Goal: Information Seeking & Learning: Learn about a topic

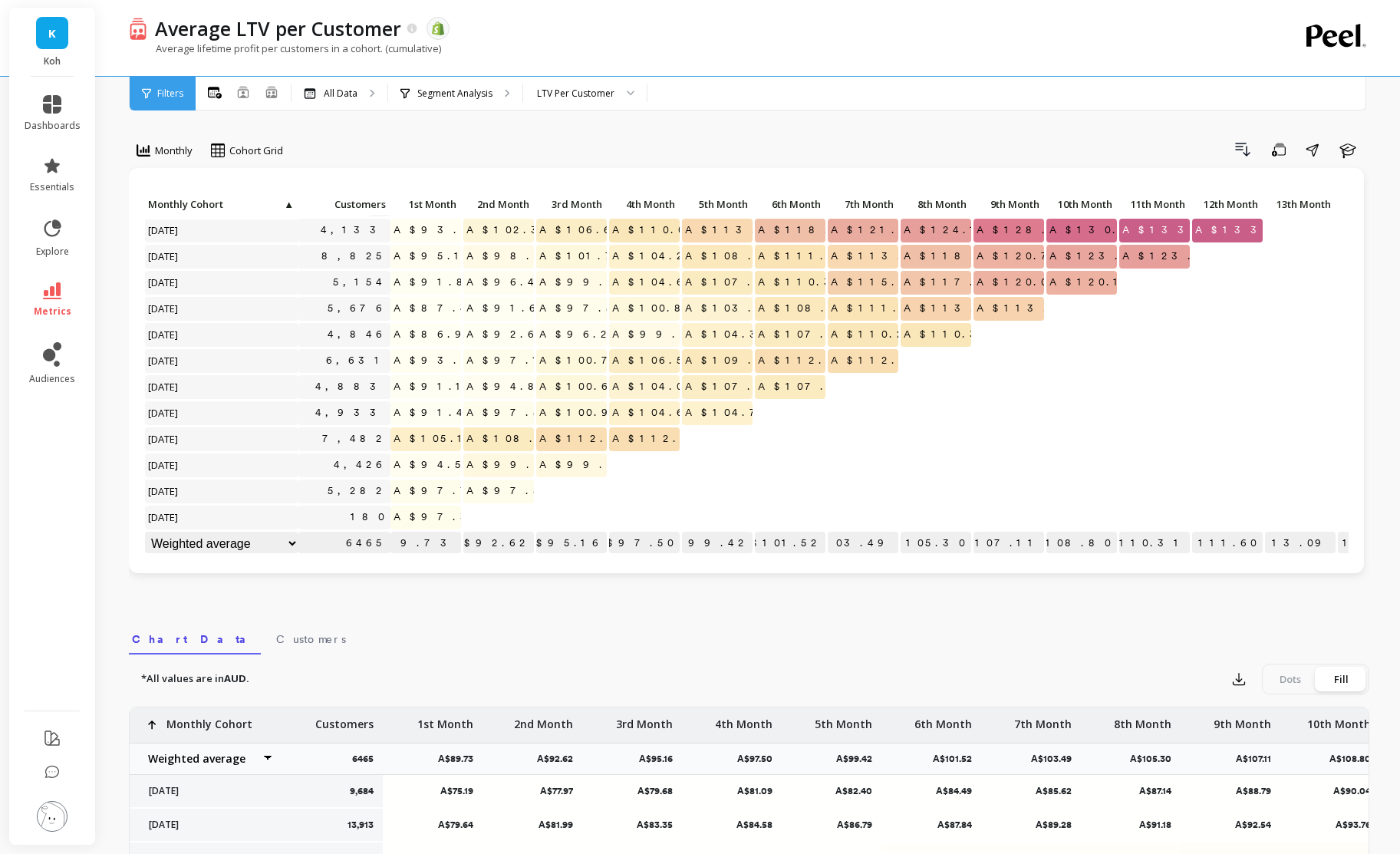
scroll to position [939, 0]
click at [58, 296] on icon at bounding box center [52, 290] width 19 height 17
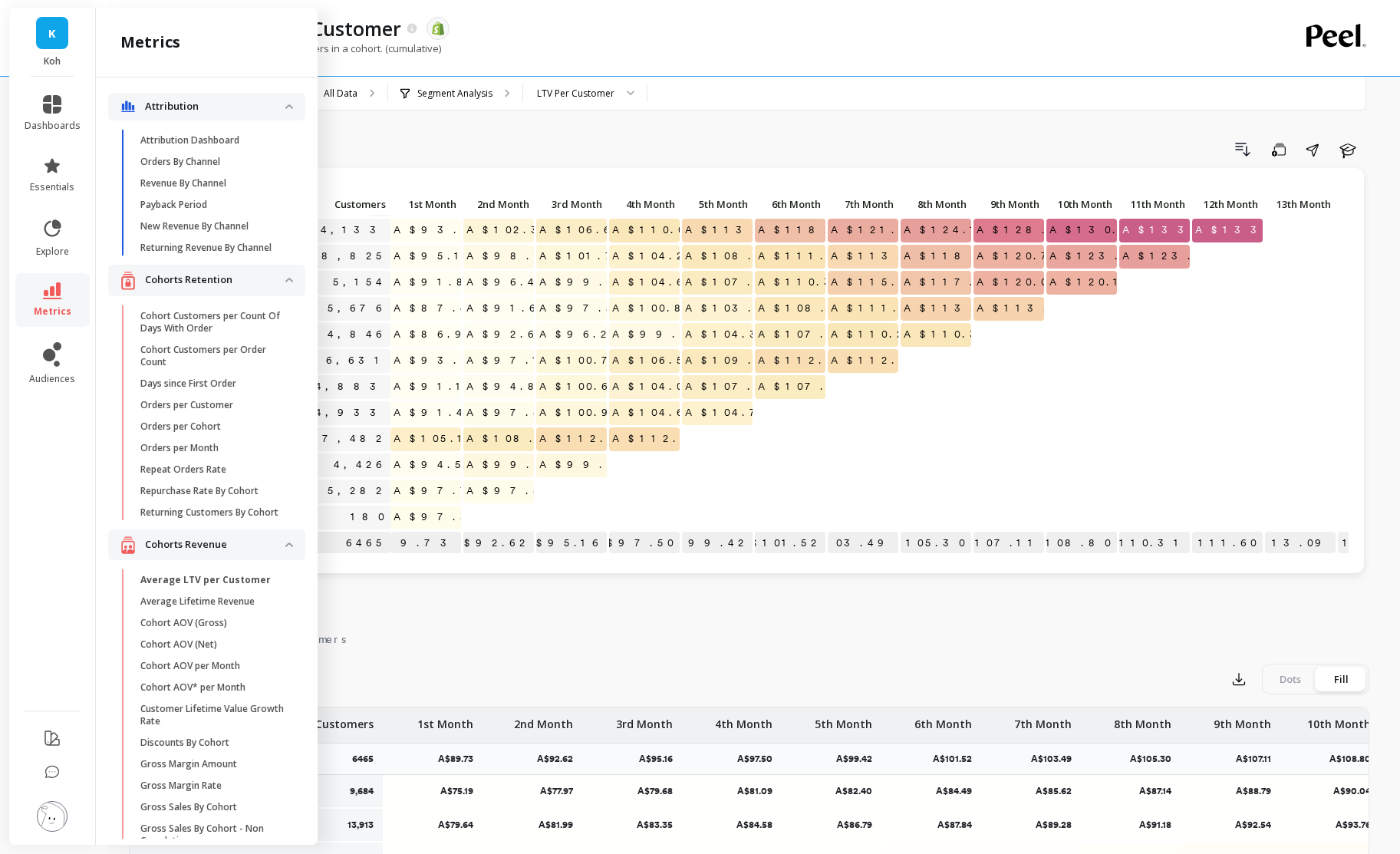
scroll to position [56, 0]
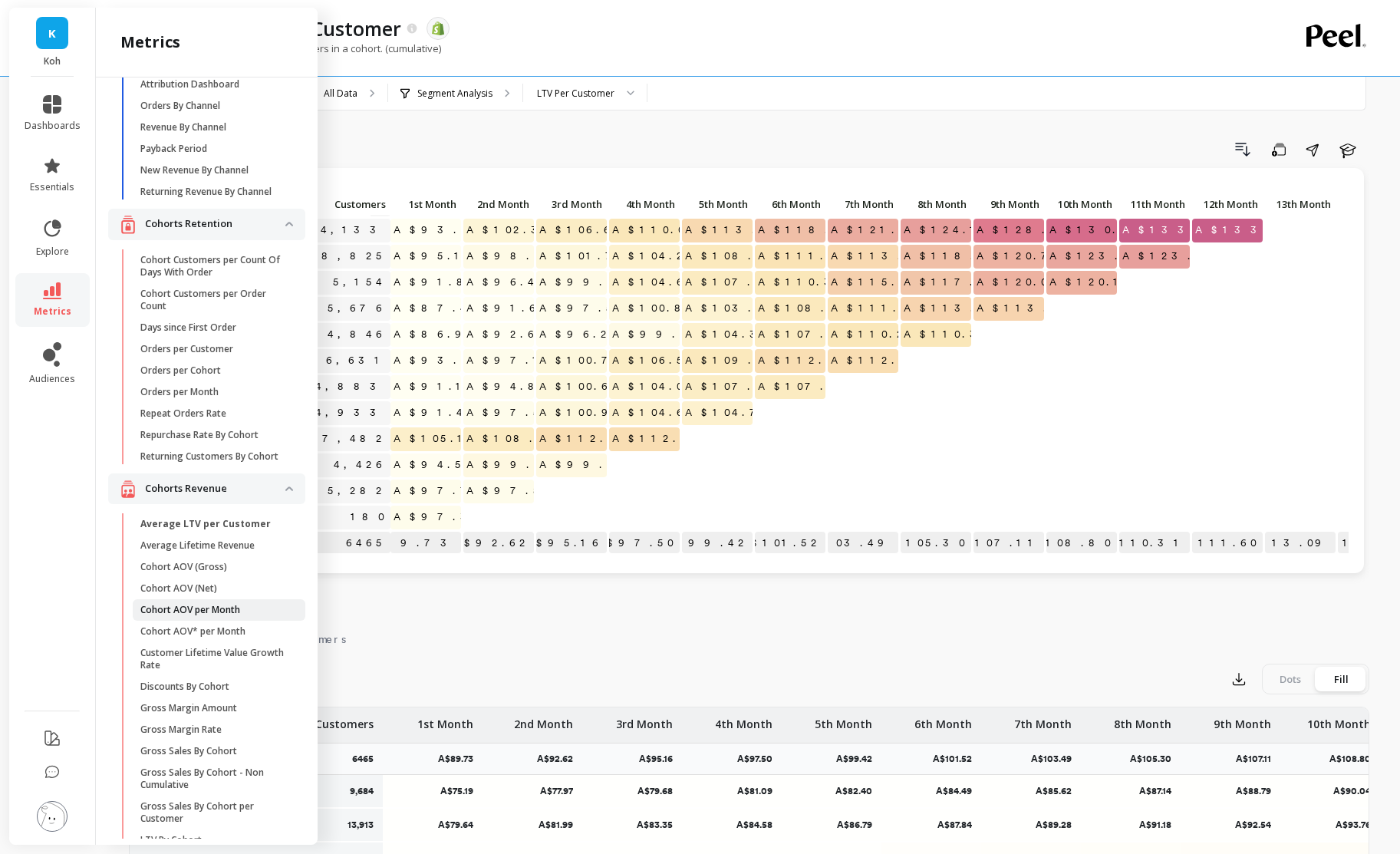
click at [247, 609] on span "Cohort AOV per Month" at bounding box center [213, 609] width 147 height 12
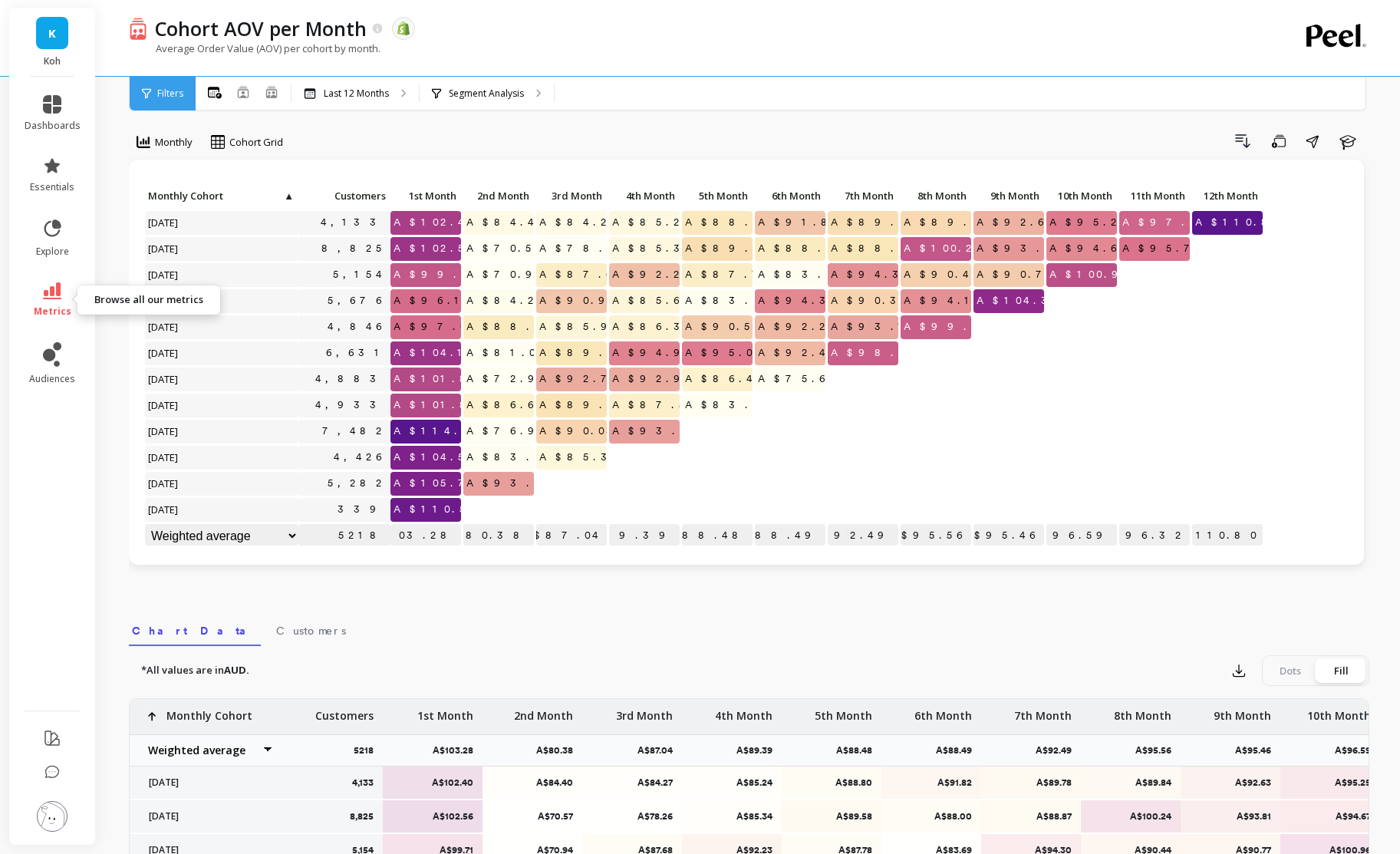
scroll to position [10, 0]
click at [38, 298] on link "metrics" at bounding box center [52, 300] width 56 height 35
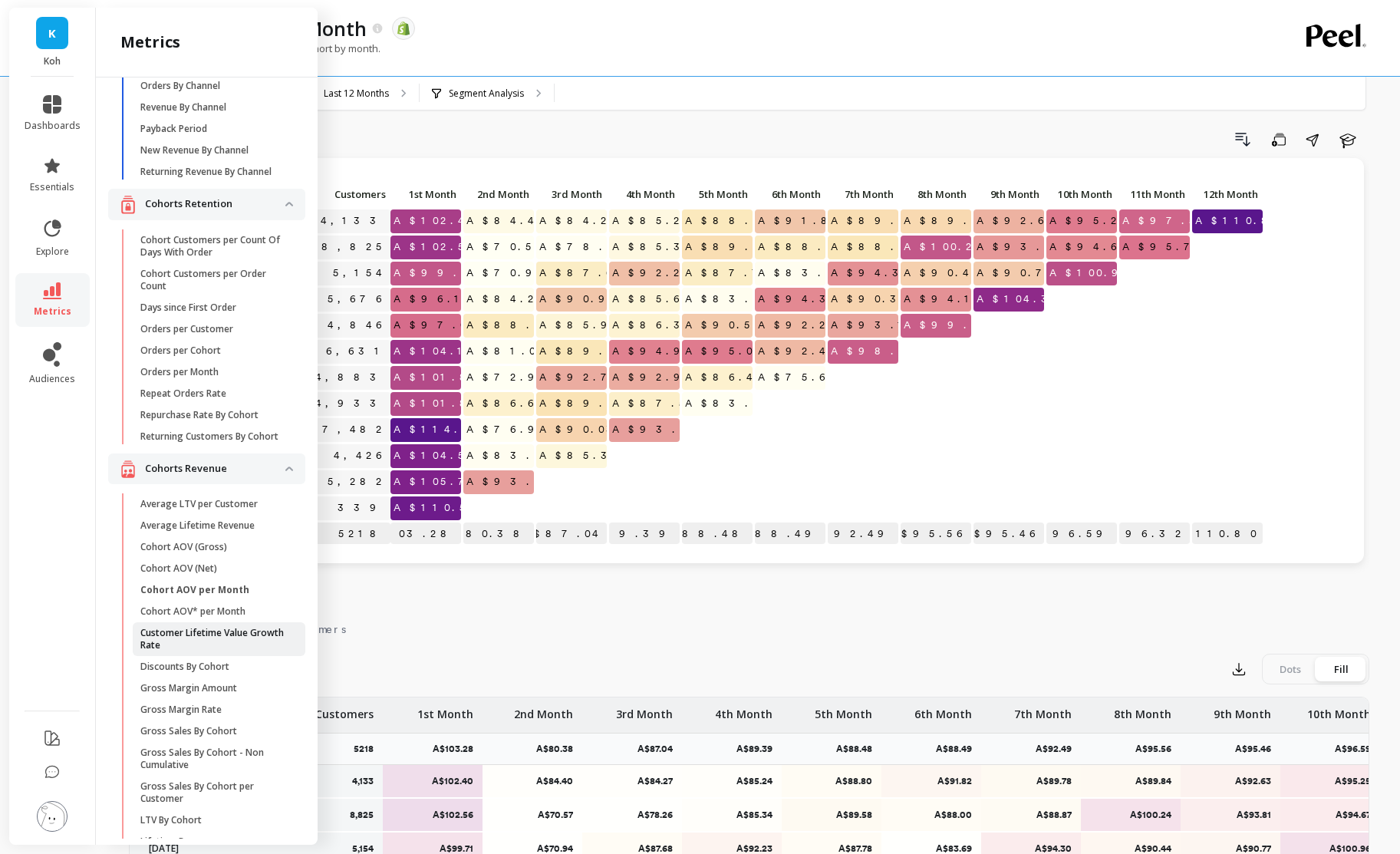
scroll to position [86, 0]
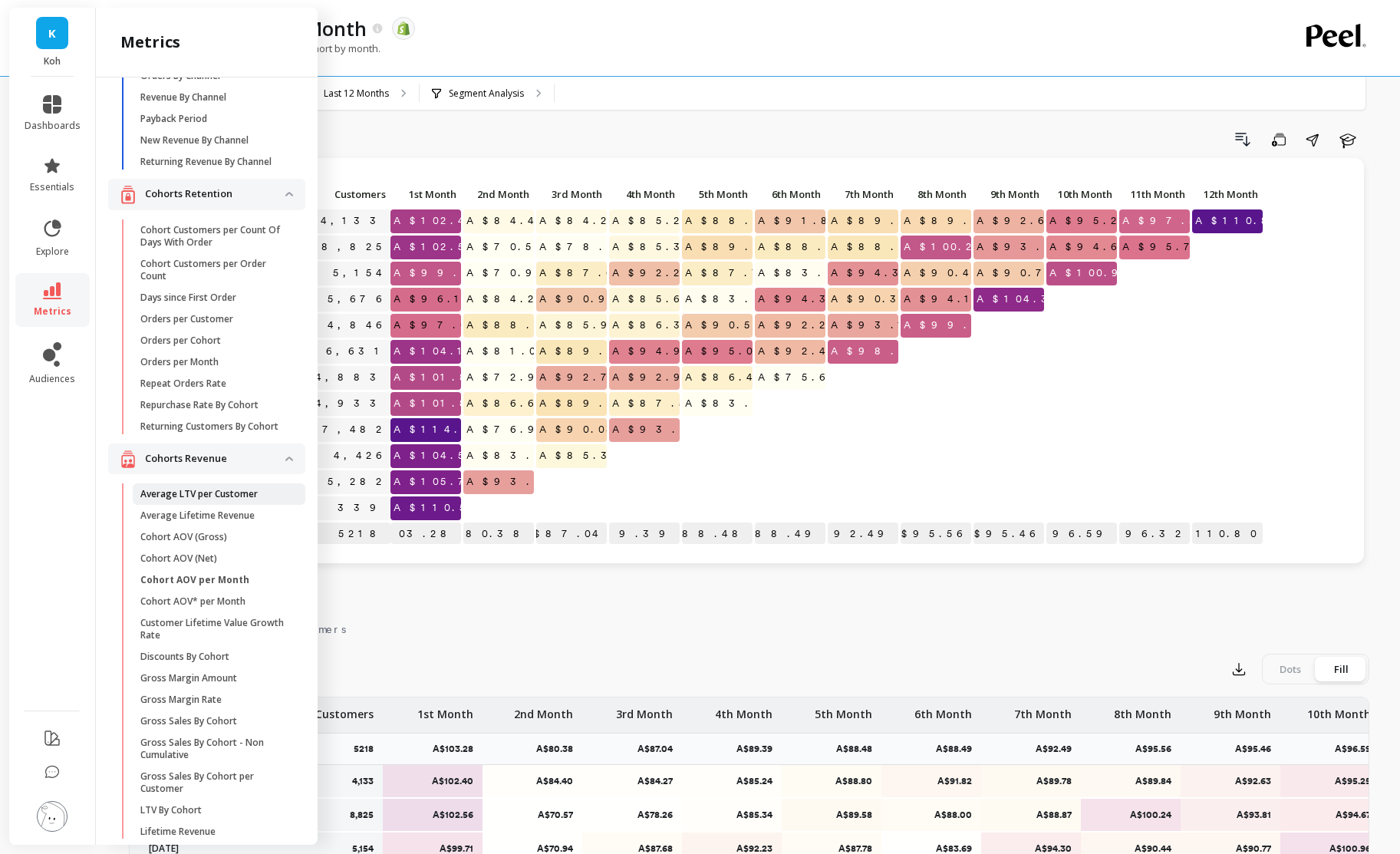
click at [245, 495] on p "Average LTV per Customer" at bounding box center [199, 493] width 118 height 12
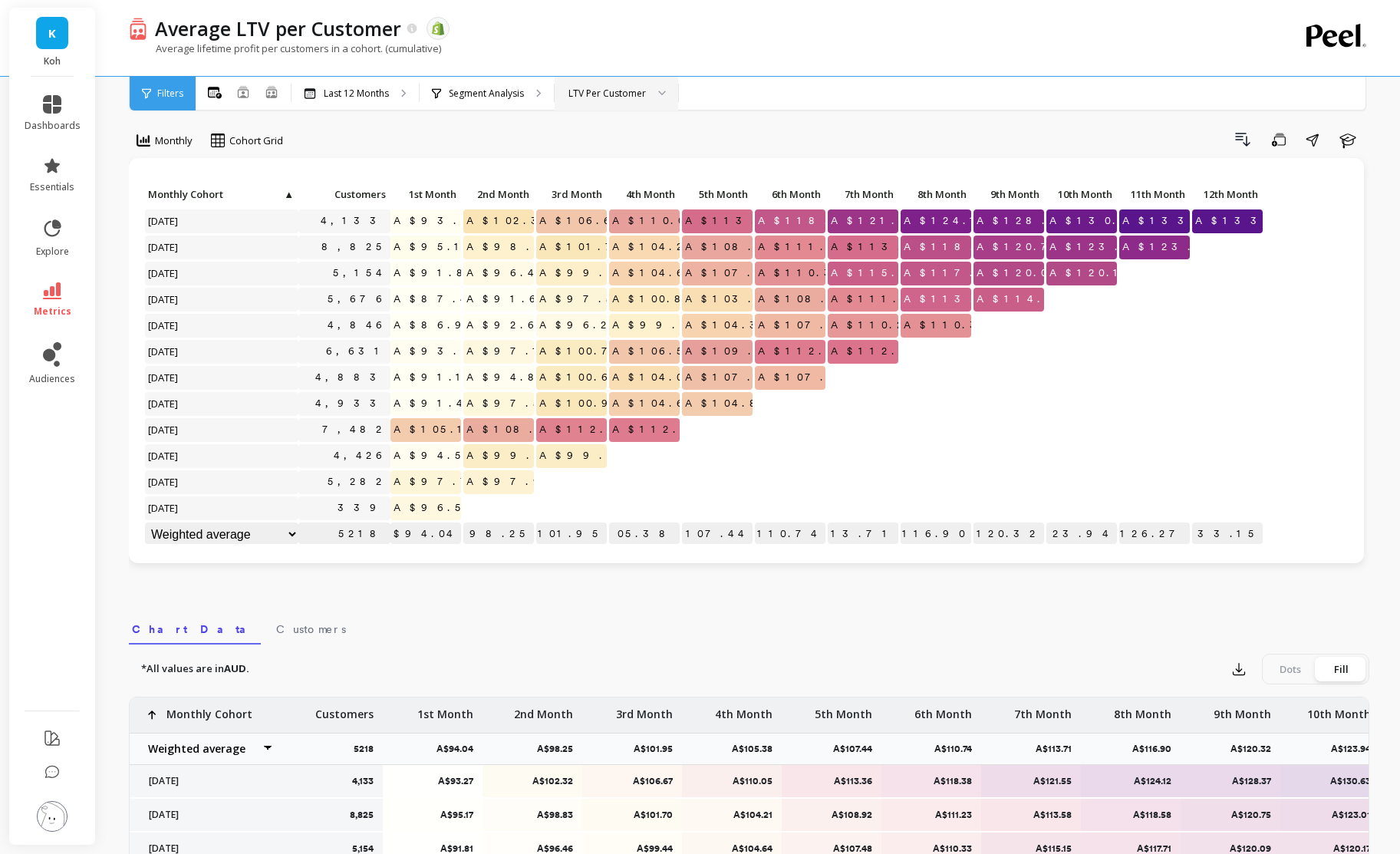
click at [663, 91] on icon at bounding box center [662, 94] width 7 height 6
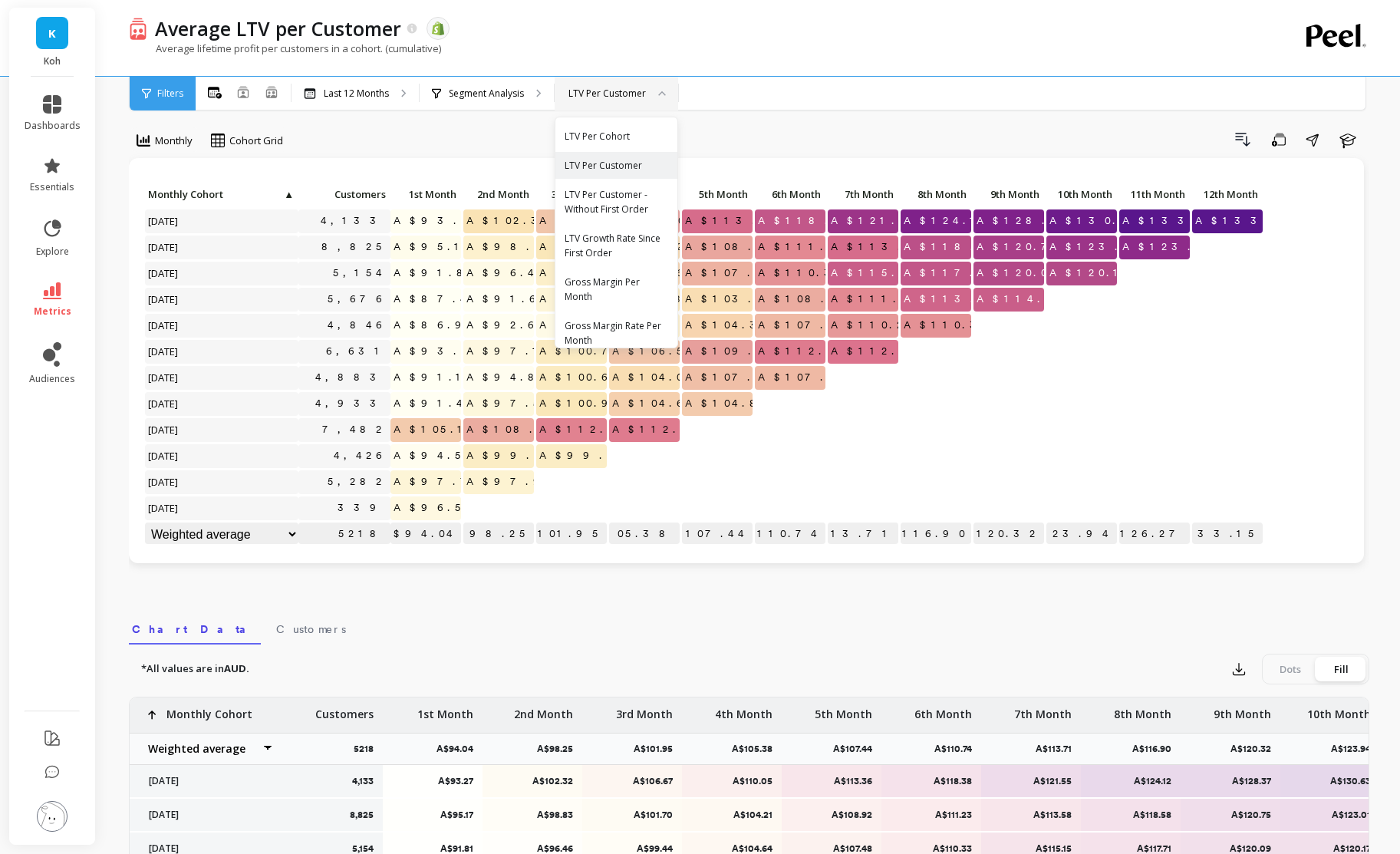
click at [663, 91] on icon at bounding box center [662, 94] width 7 height 6
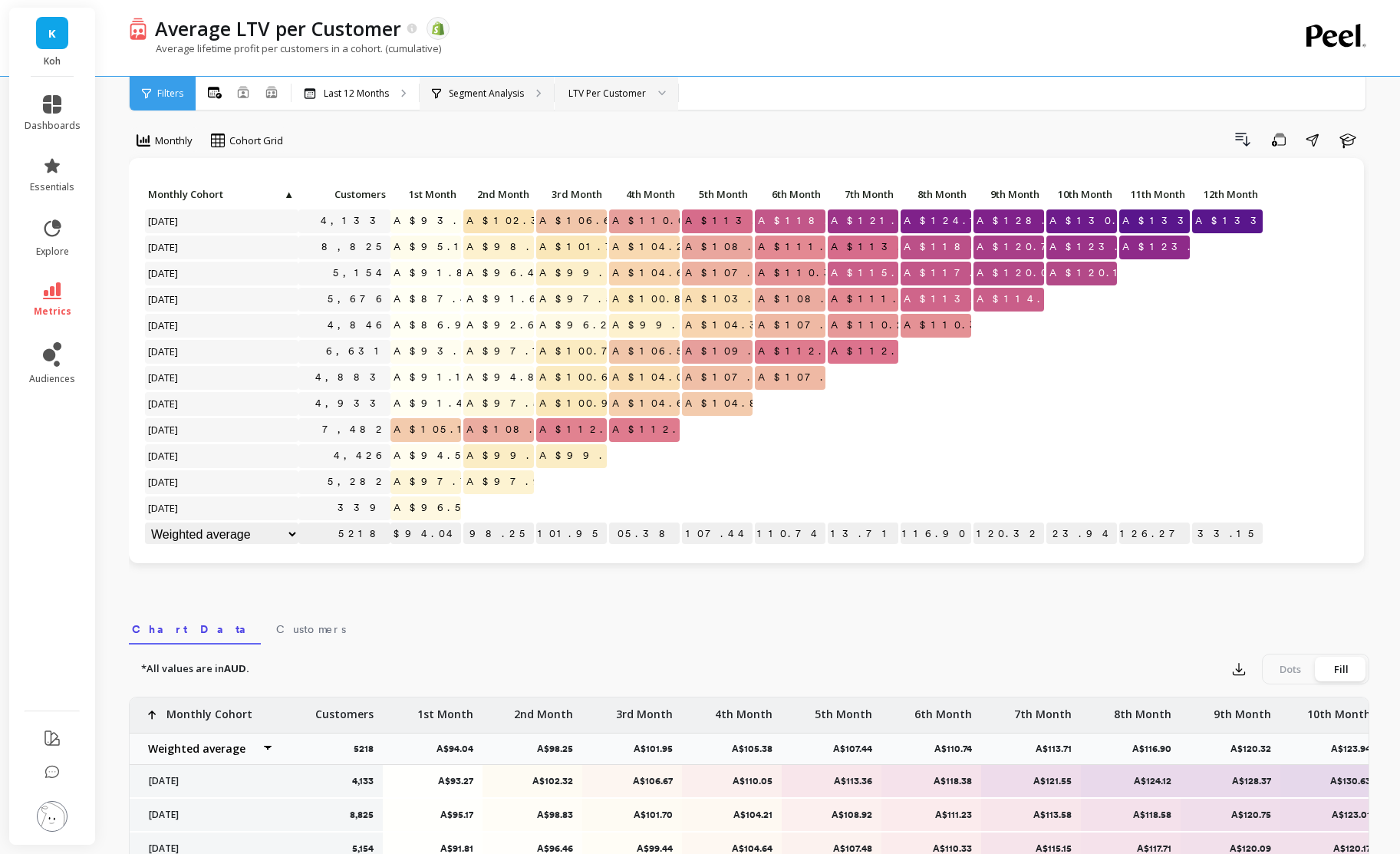
click at [536, 91] on icon at bounding box center [539, 93] width 6 height 8
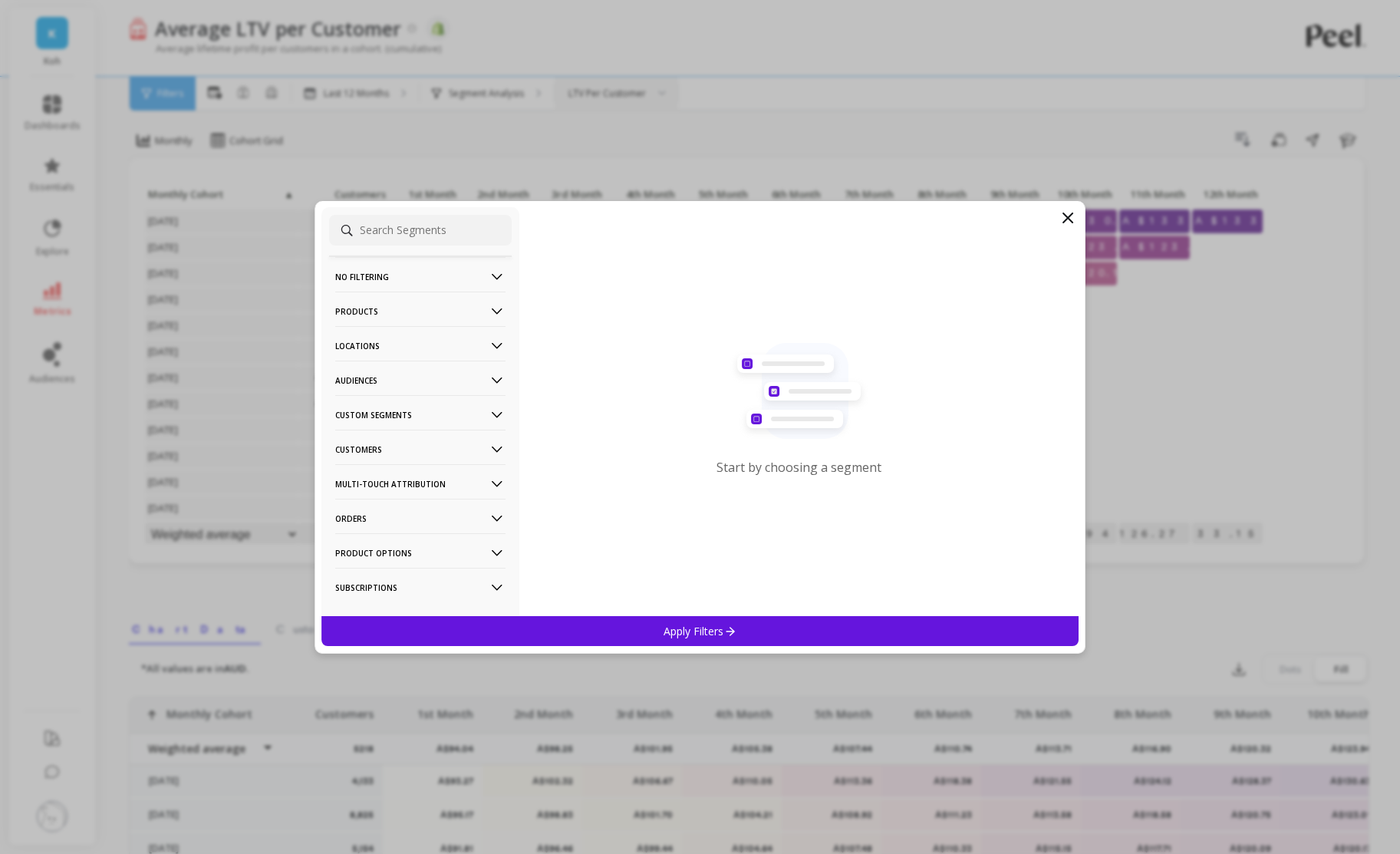
click at [1068, 215] on icon at bounding box center [1068, 218] width 19 height 19
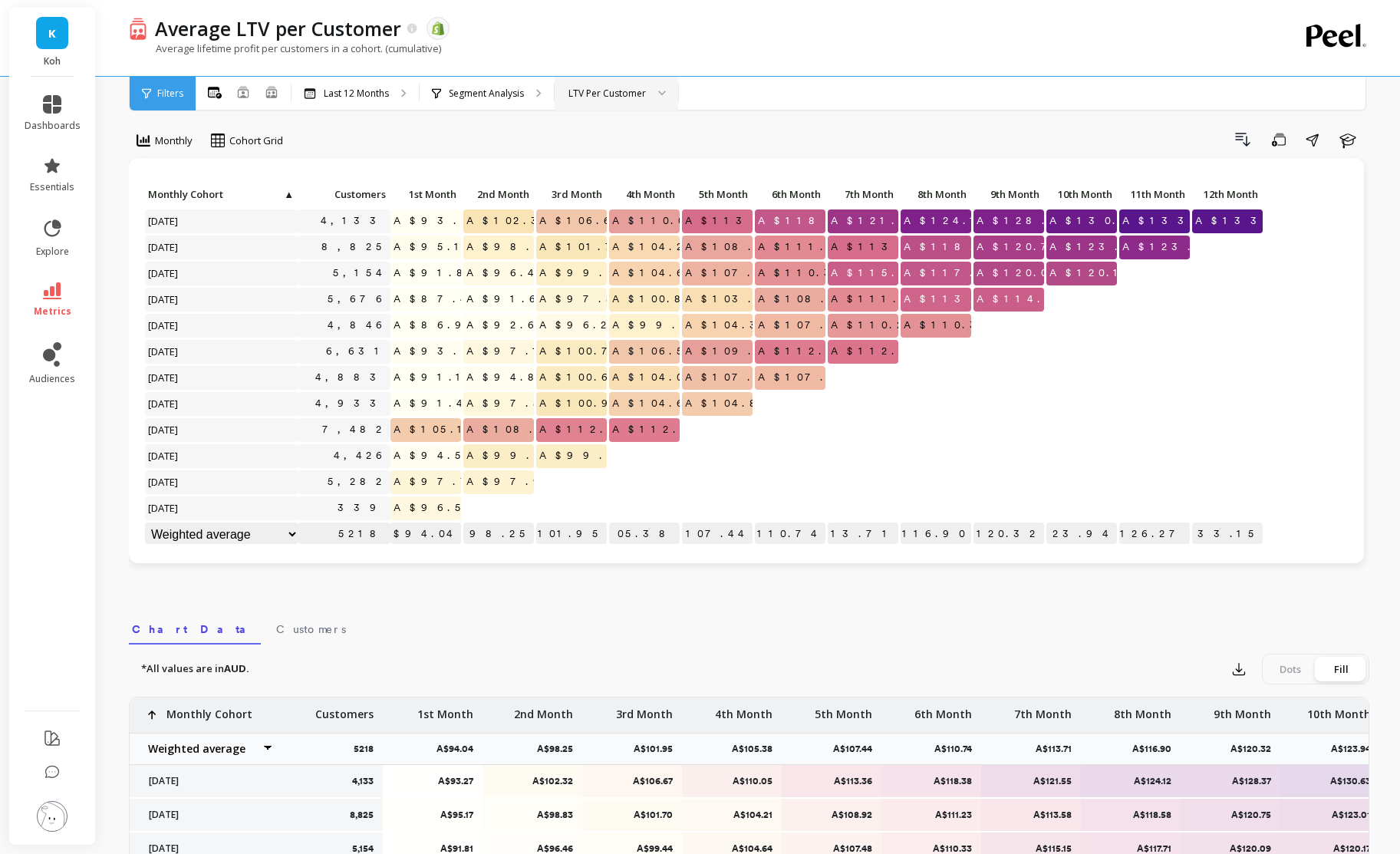
click at [643, 84] on div "LTV Per Customer" at bounding box center [616, 94] width 123 height 33
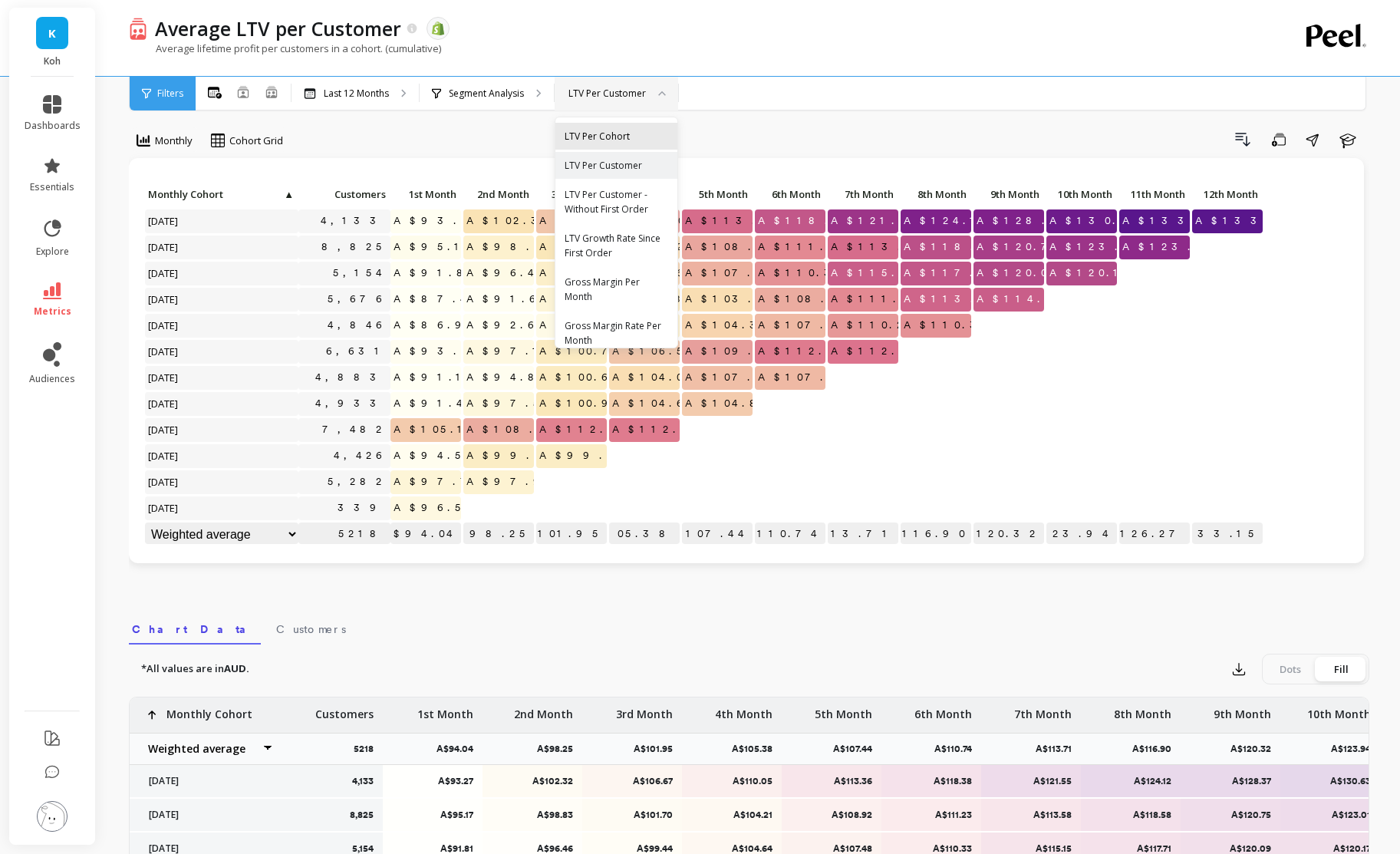
click at [621, 134] on div "LTV Per Cohort" at bounding box center [617, 136] width 104 height 15
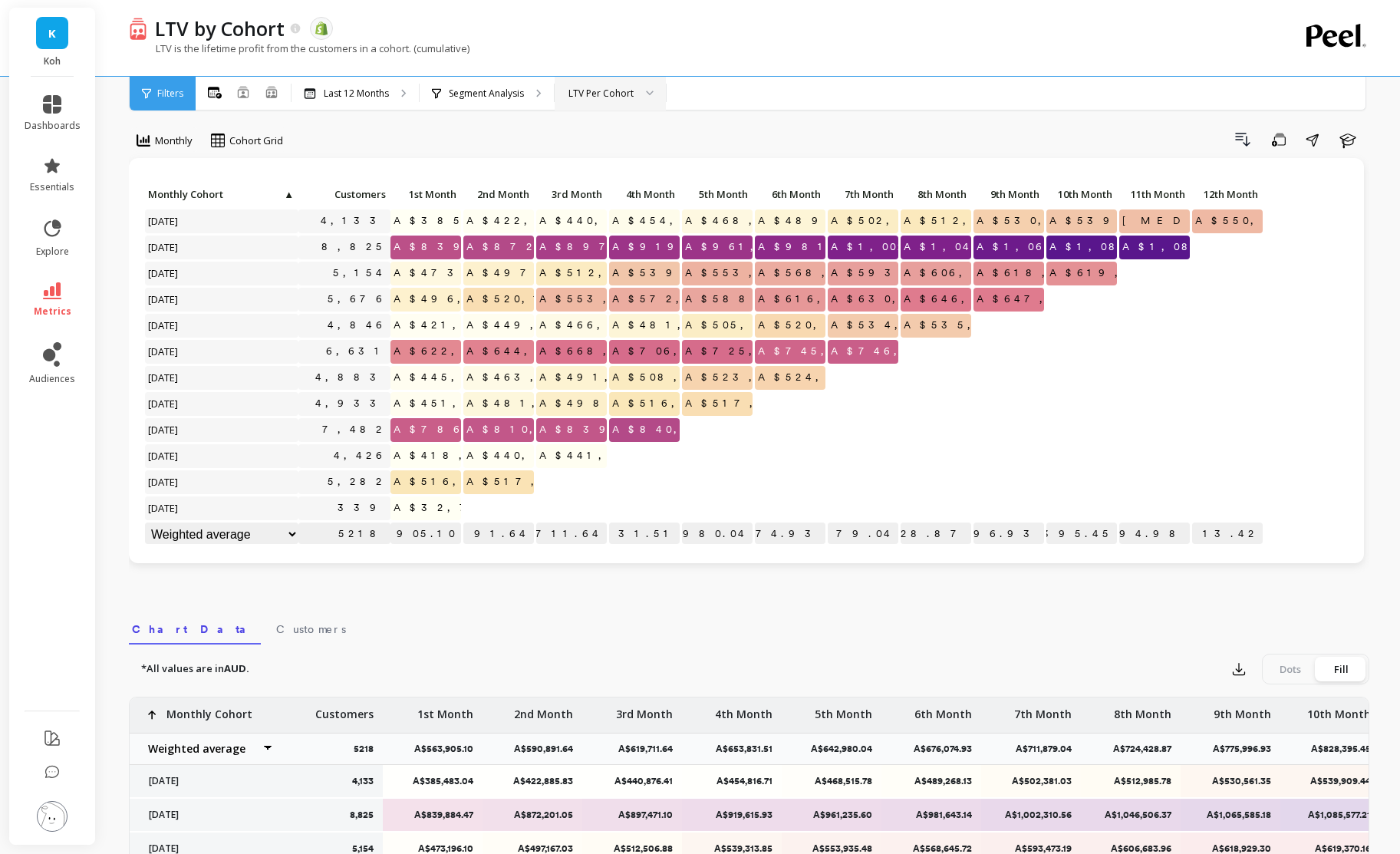
click at [636, 91] on div at bounding box center [645, 94] width 19 height 33
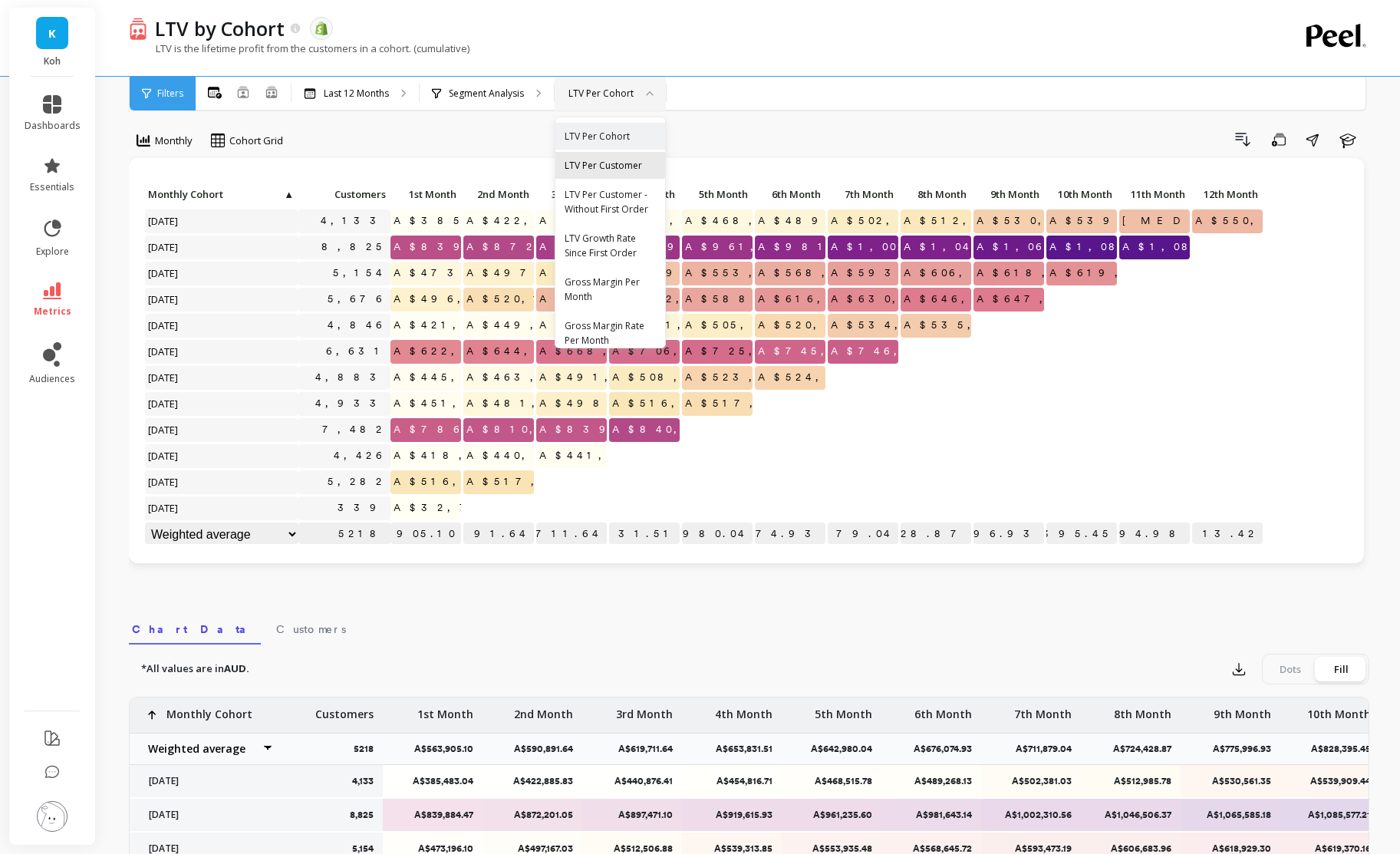
click at [612, 172] on div "LTV Per Customer" at bounding box center [610, 165] width 109 height 27
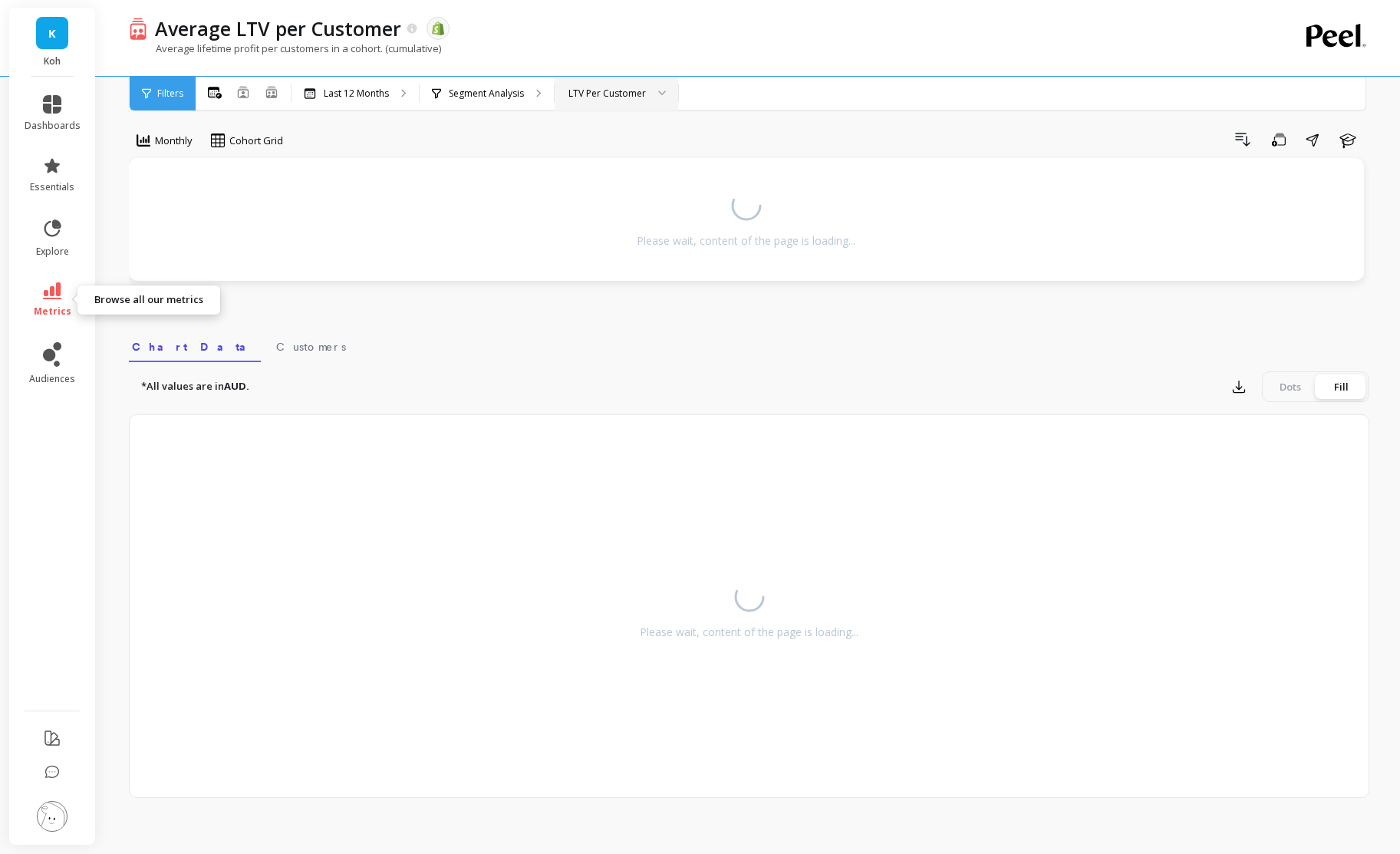
click at [53, 299] on icon at bounding box center [52, 290] width 19 height 17
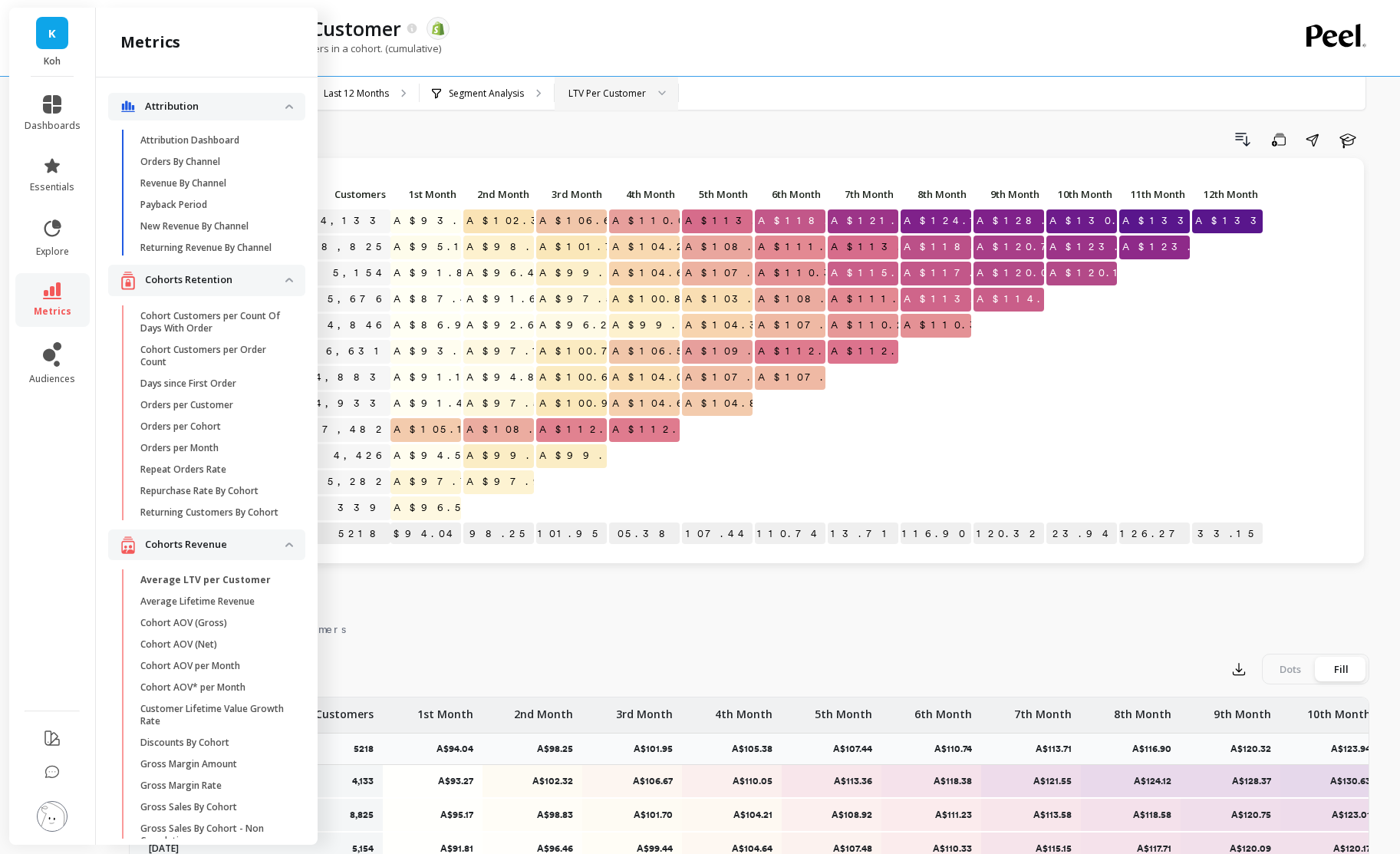
scroll to position [86, 0]
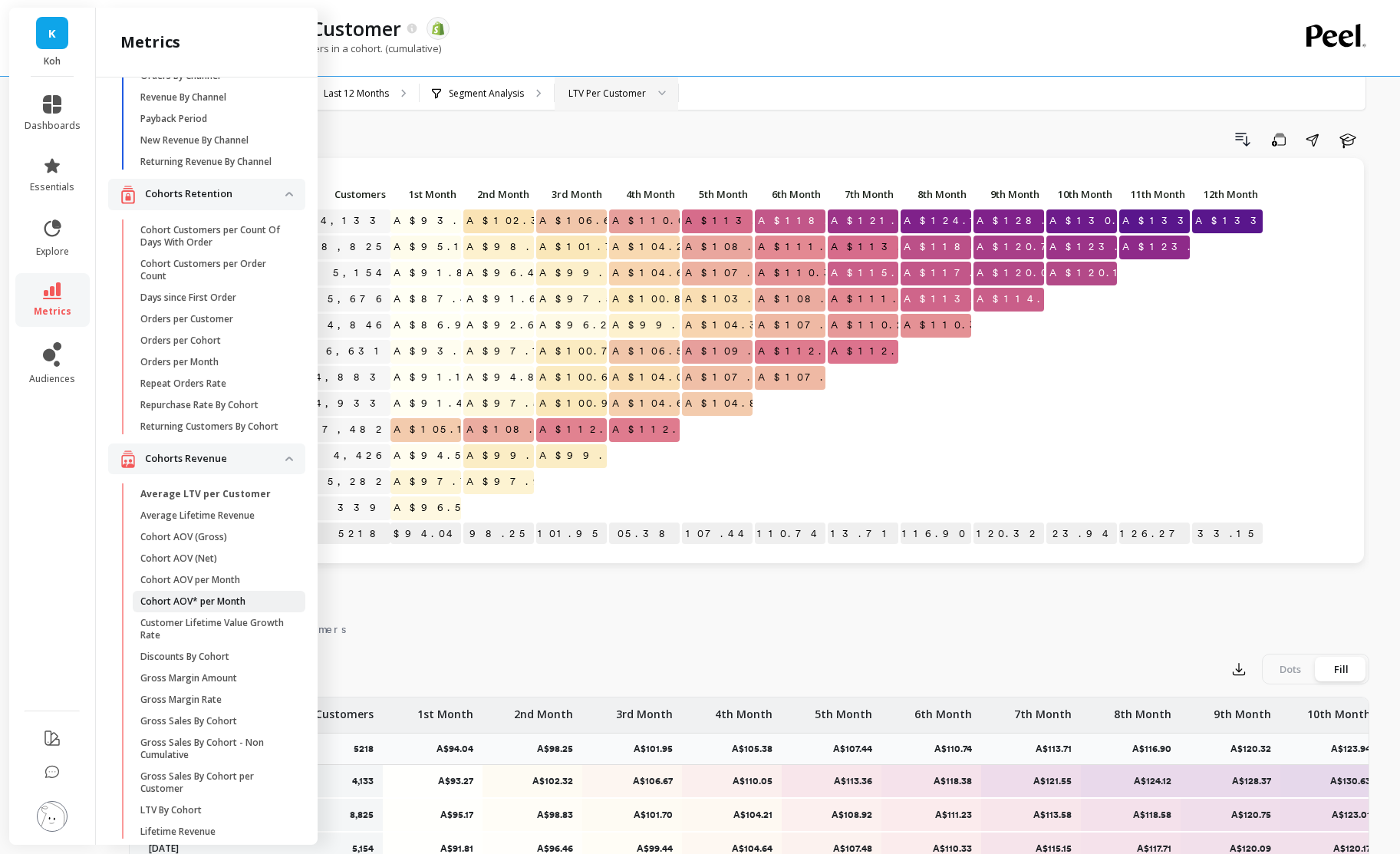
click at [202, 604] on p "Cohort AOV* per Month" at bounding box center [192, 601] width 105 height 12
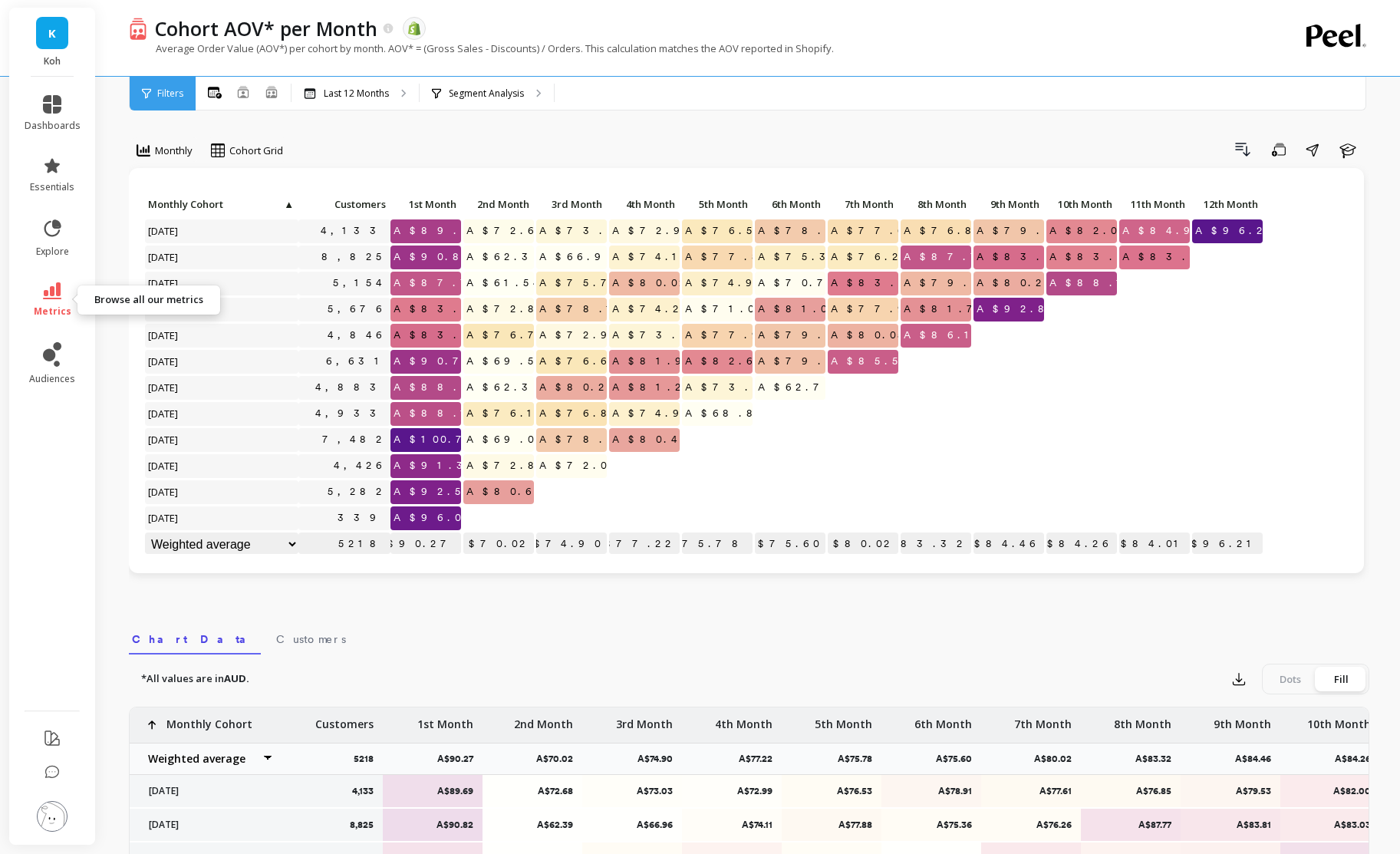
click at [67, 294] on link "metrics" at bounding box center [52, 300] width 56 height 35
click at [482, 130] on div "Monthly Cohort Grid Drill Down Save Share Learn Click to create an audience 4,1…" at bounding box center [749, 646] width 1240 height 1171
click at [57, 297] on icon at bounding box center [52, 290] width 19 height 17
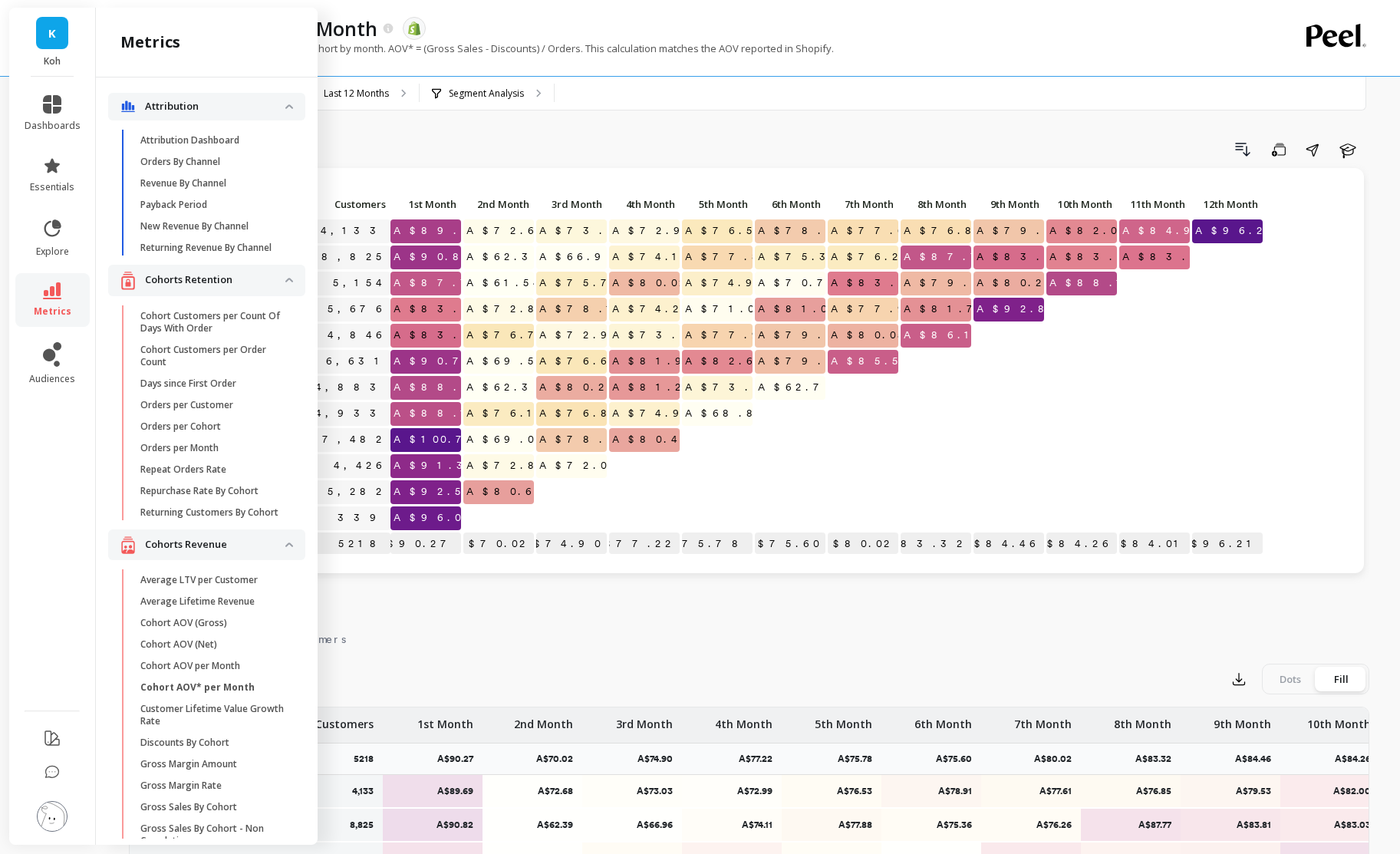
scroll to position [86, 0]
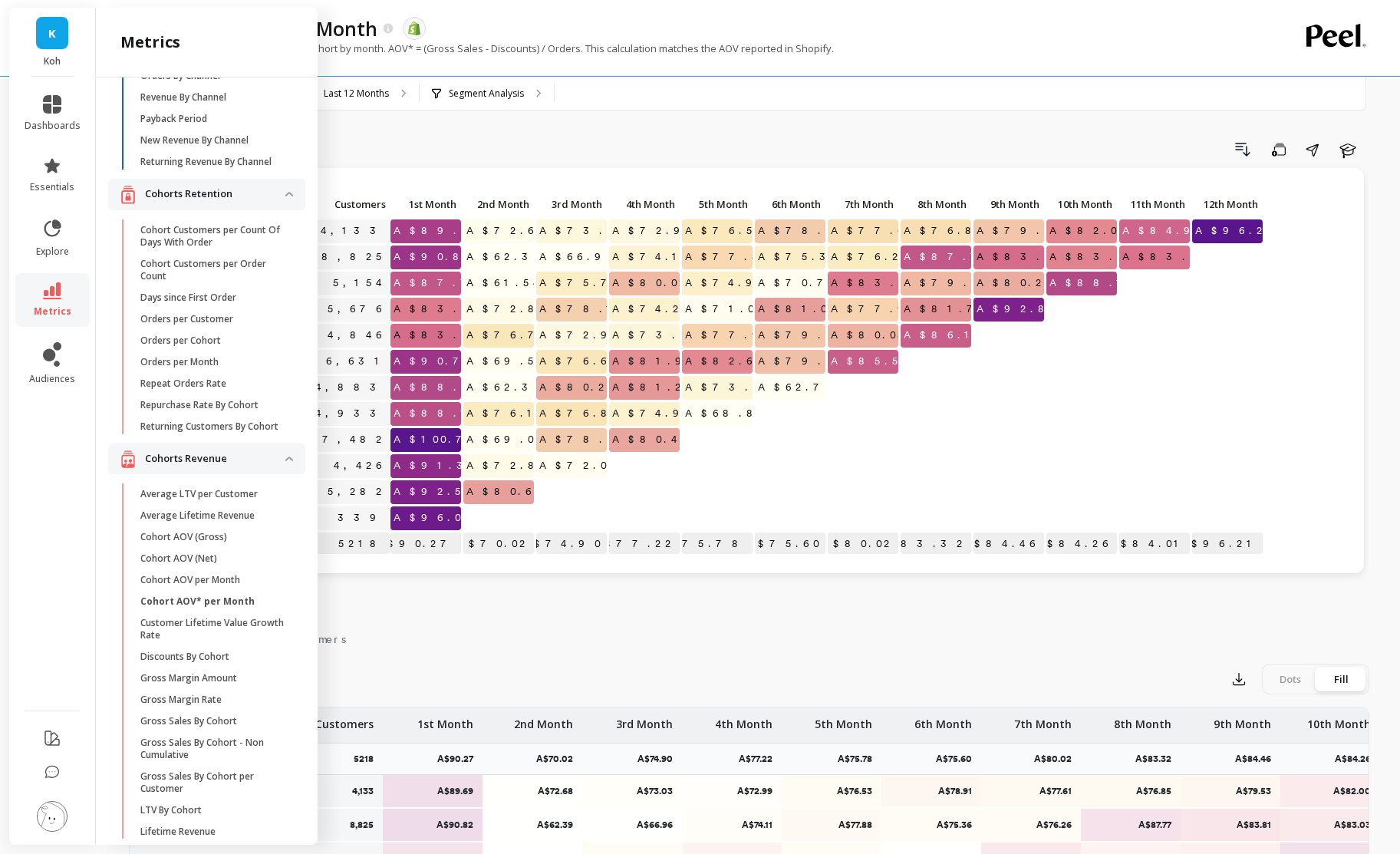
click at [236, 557] on span "Cohort AOV (Net)" at bounding box center [213, 558] width 147 height 12
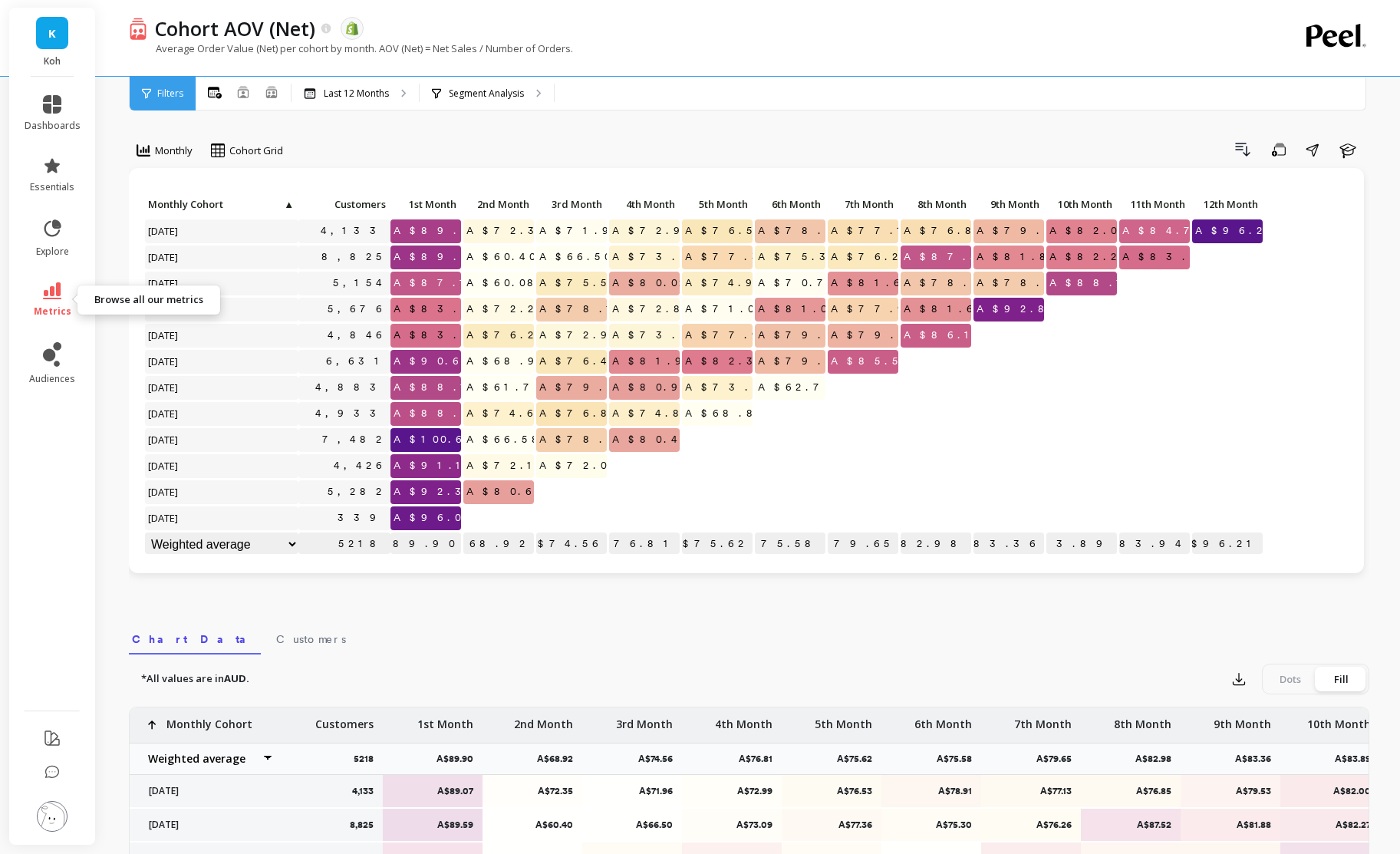
click at [36, 307] on span "metrics" at bounding box center [52, 311] width 38 height 12
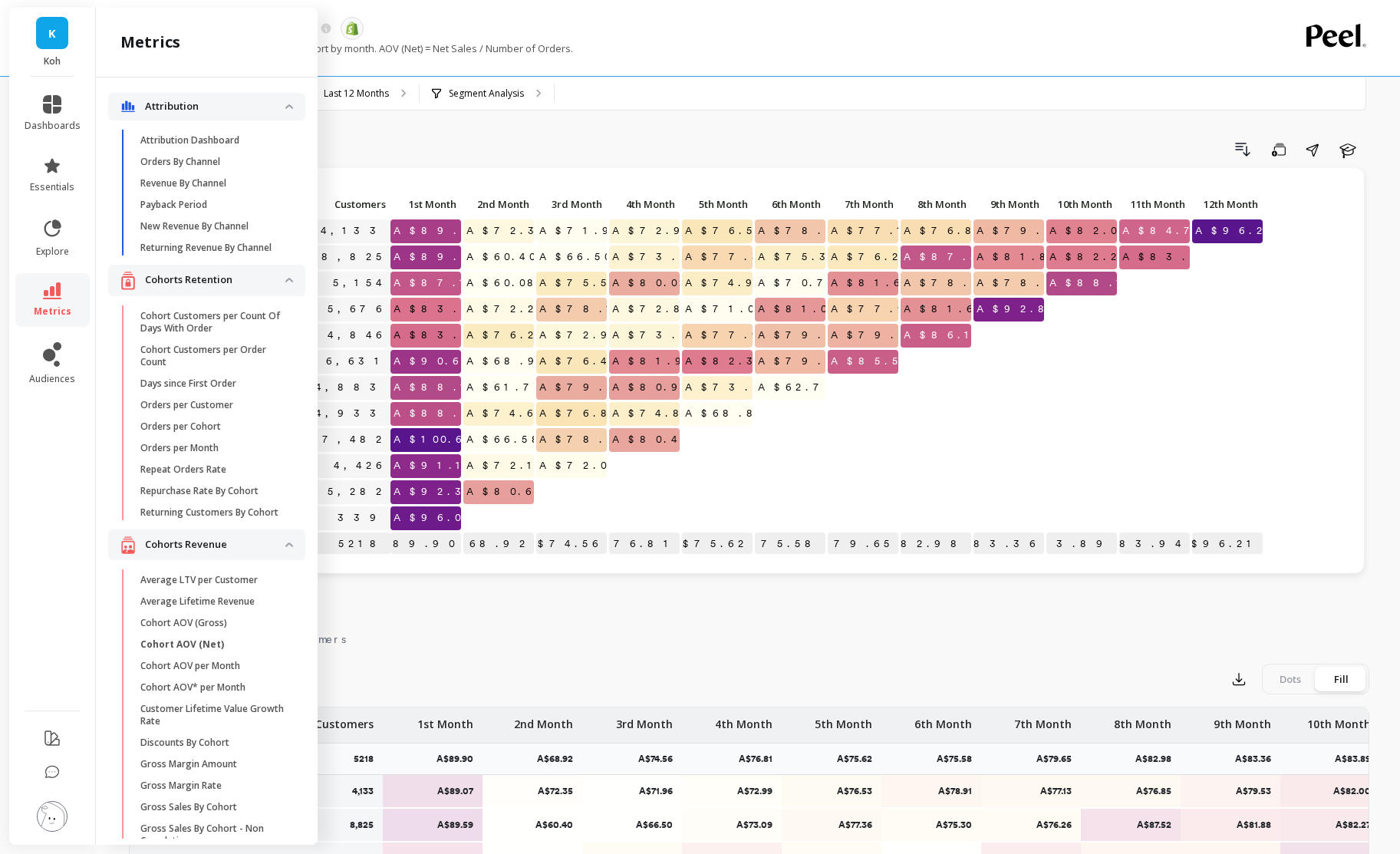
click at [51, 301] on link "metrics" at bounding box center [52, 300] width 56 height 35
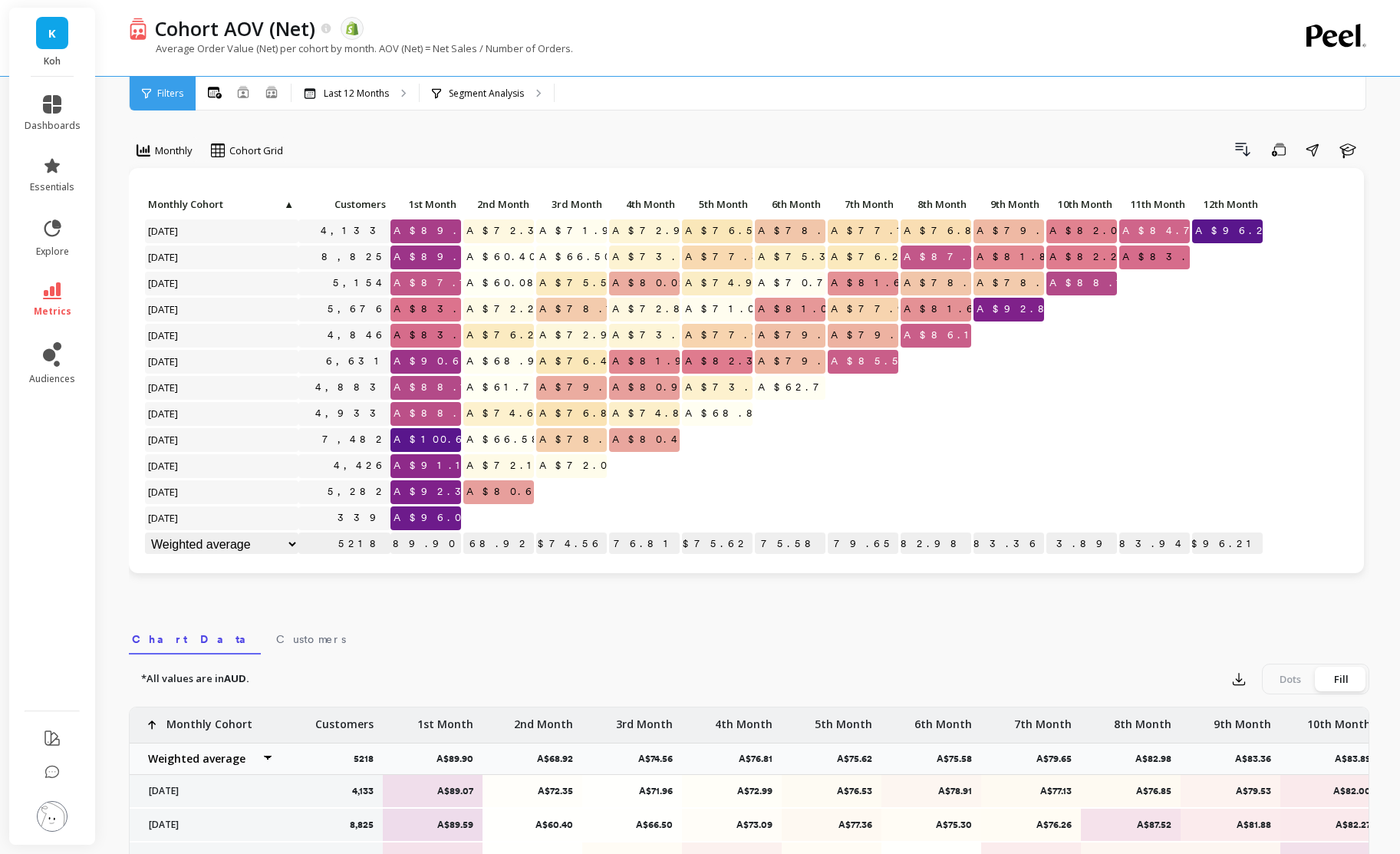
click at [51, 301] on link "metrics" at bounding box center [52, 300] width 56 height 35
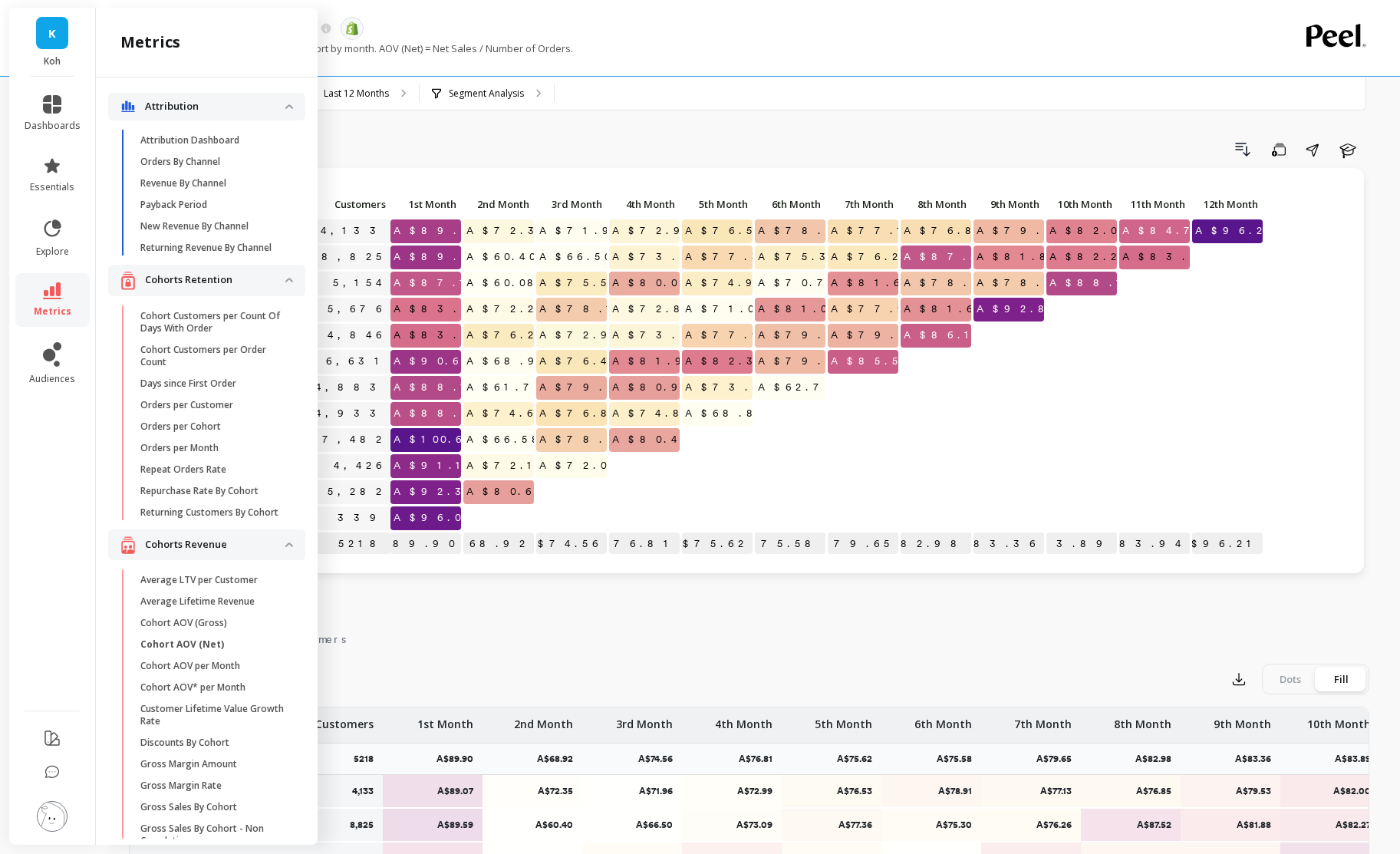
scroll to position [86, 0]
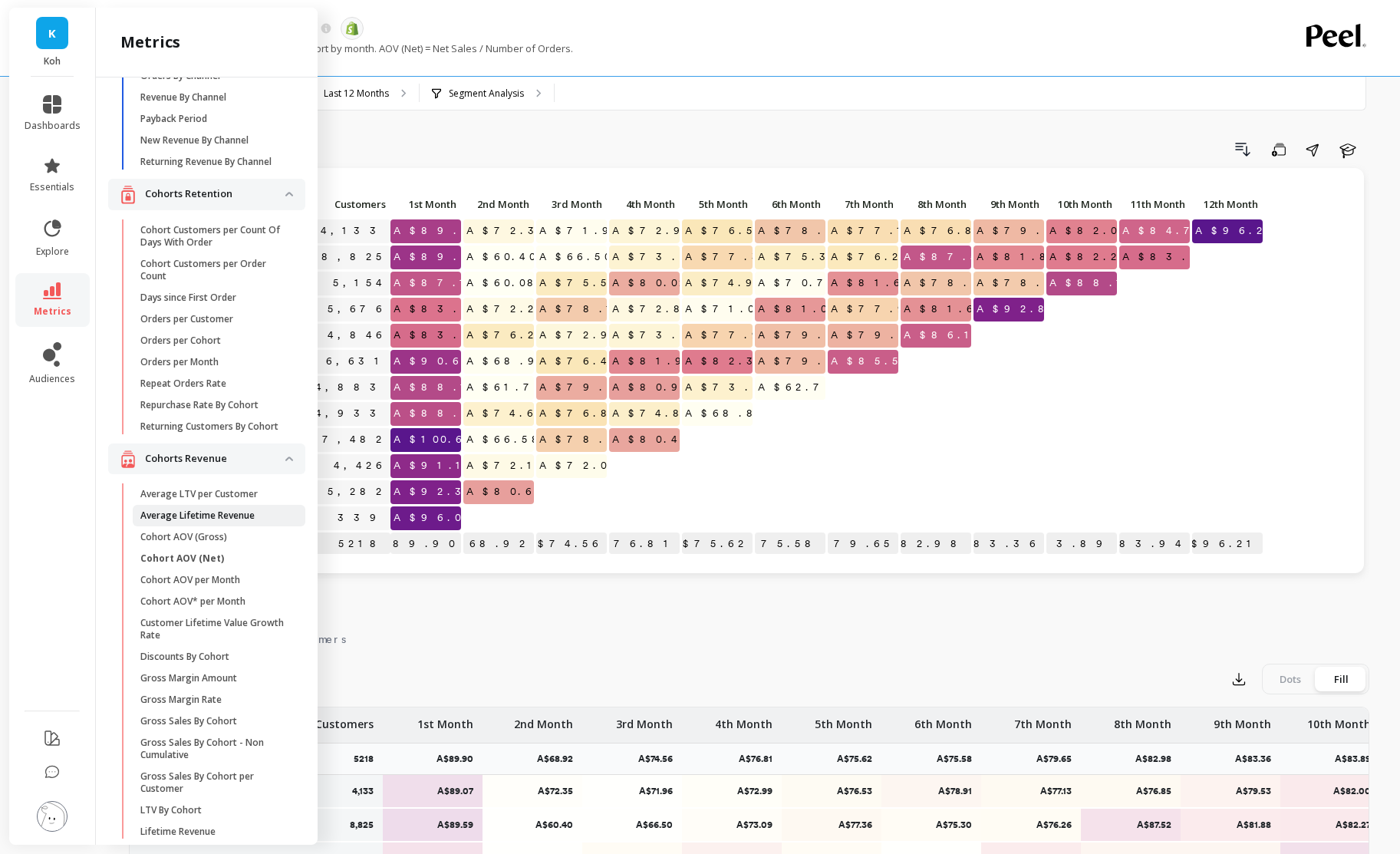
click at [274, 516] on span "Average Lifetime Revenue" at bounding box center [213, 515] width 147 height 12
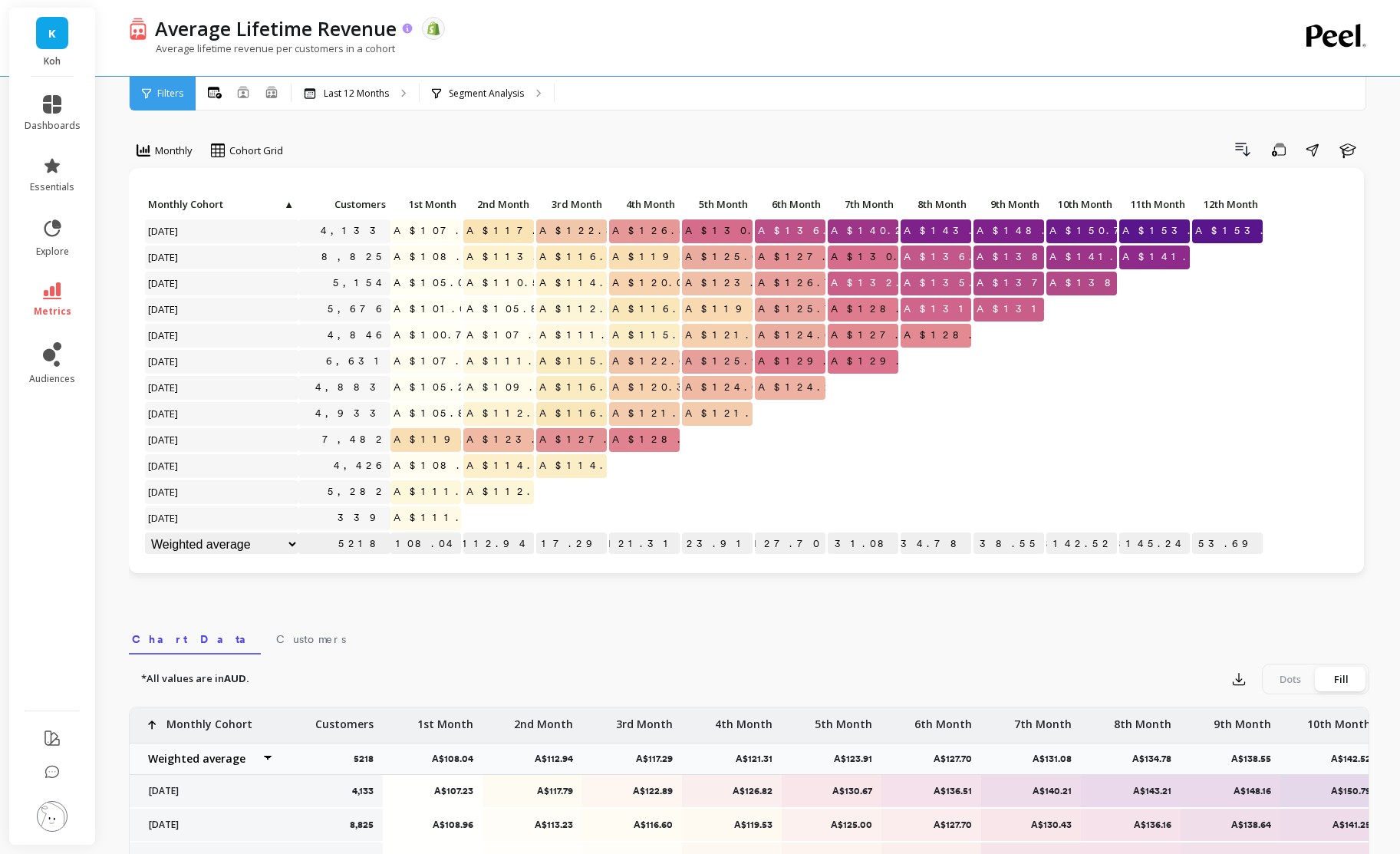
click at [406, 29] on icon at bounding box center [408, 29] width 13 height 13
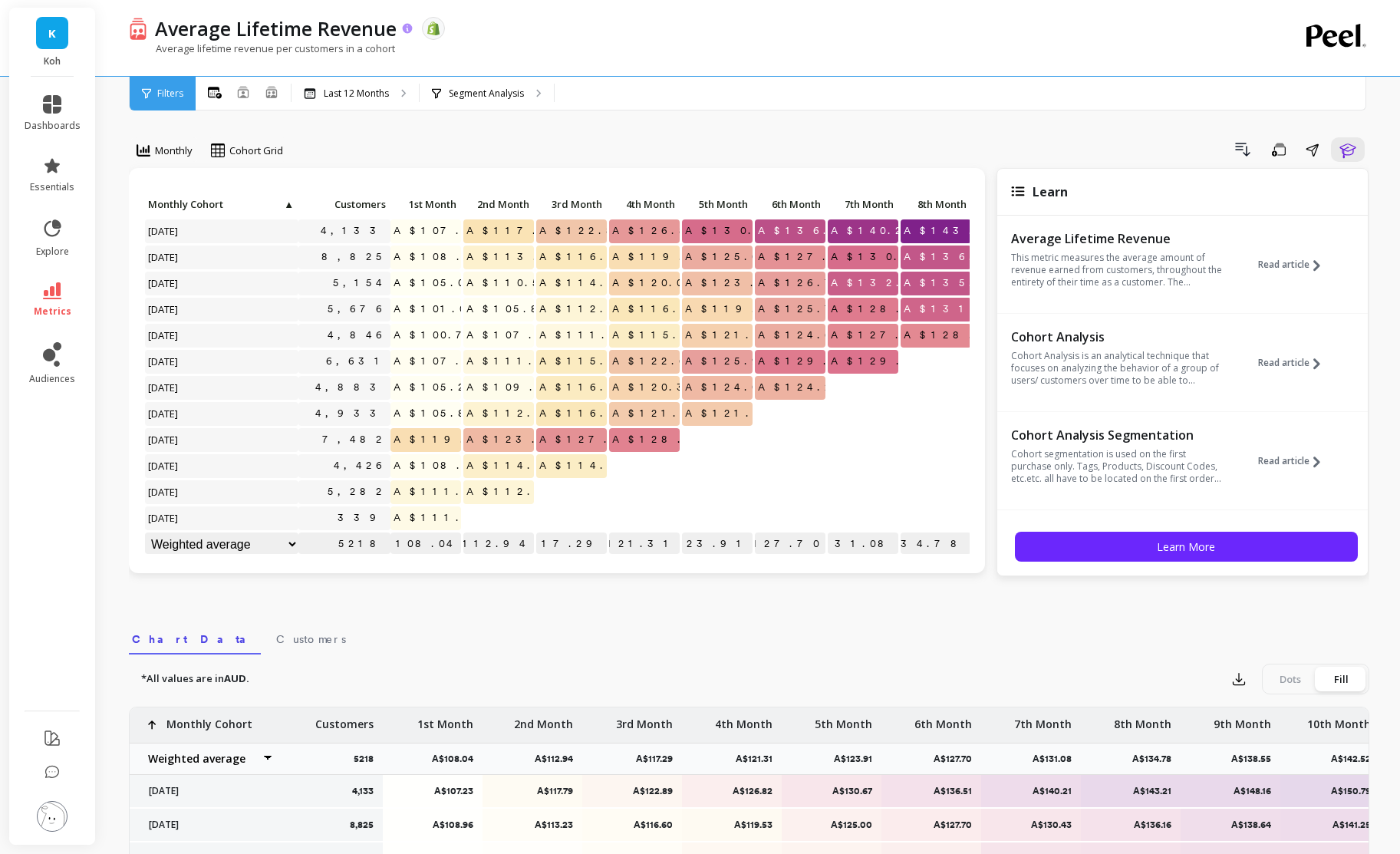
click at [330, 32] on p "Average Lifetime Revenue" at bounding box center [276, 29] width 242 height 26
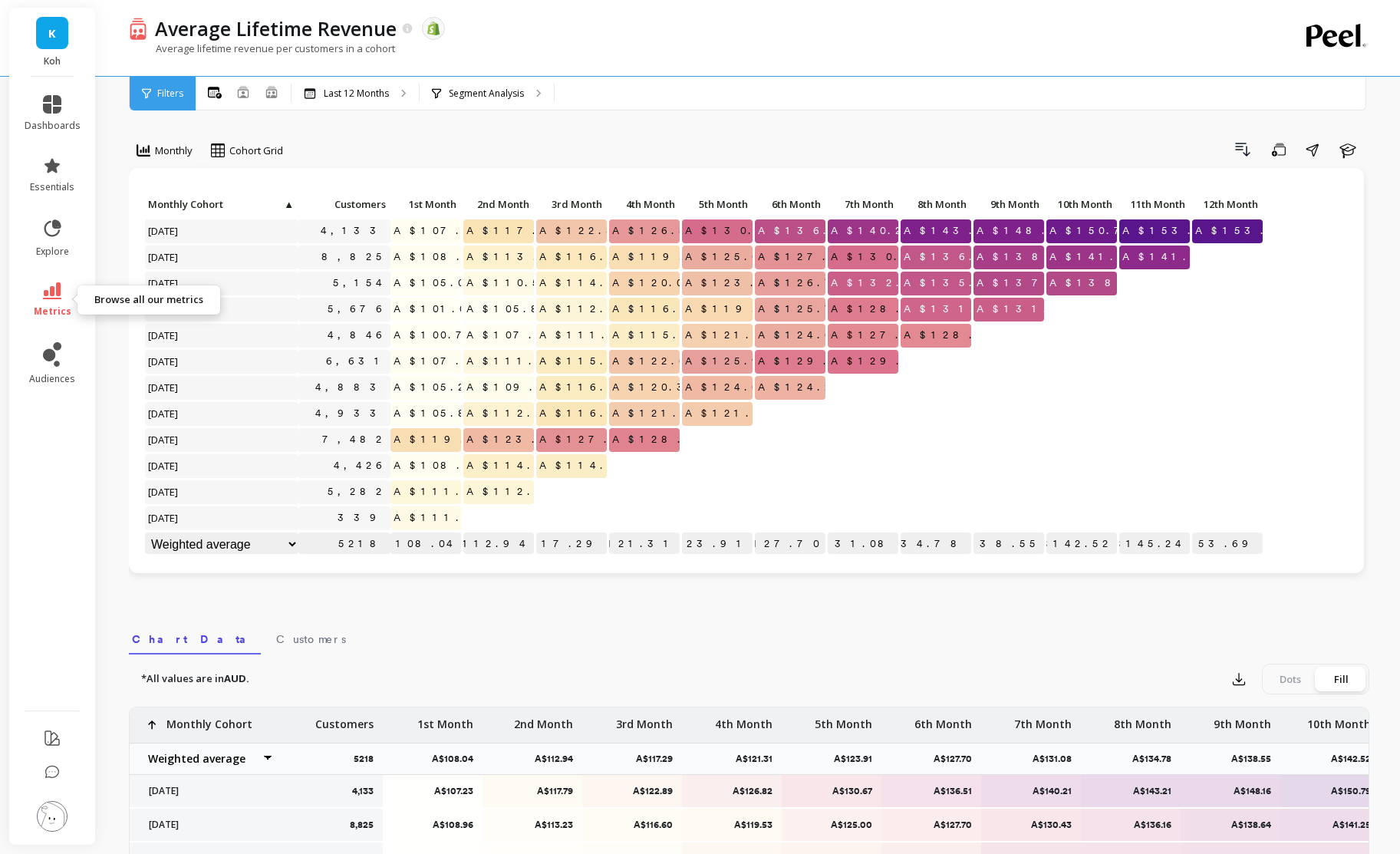
click at [38, 297] on link "metrics" at bounding box center [52, 300] width 56 height 35
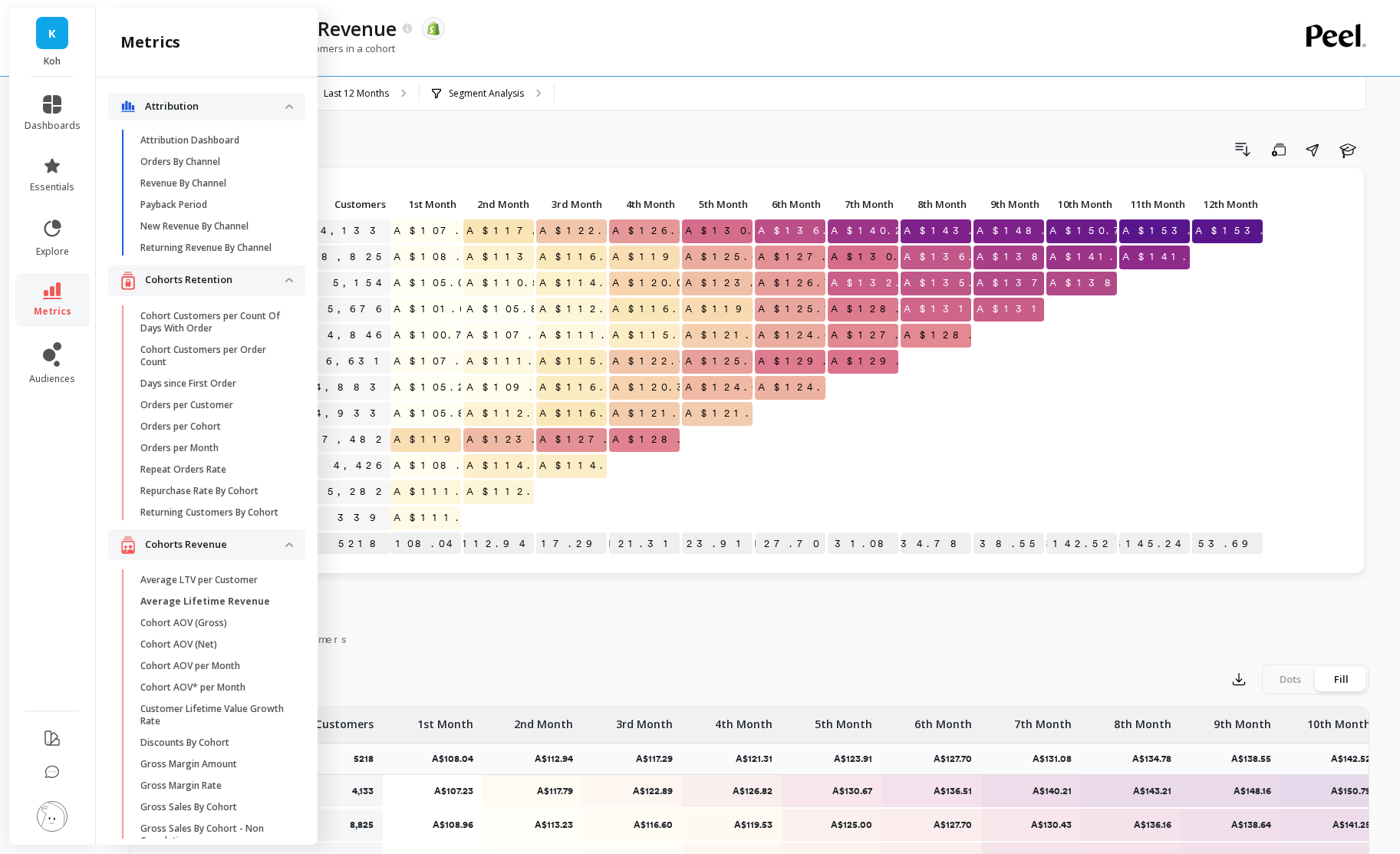
scroll to position [86, 0]
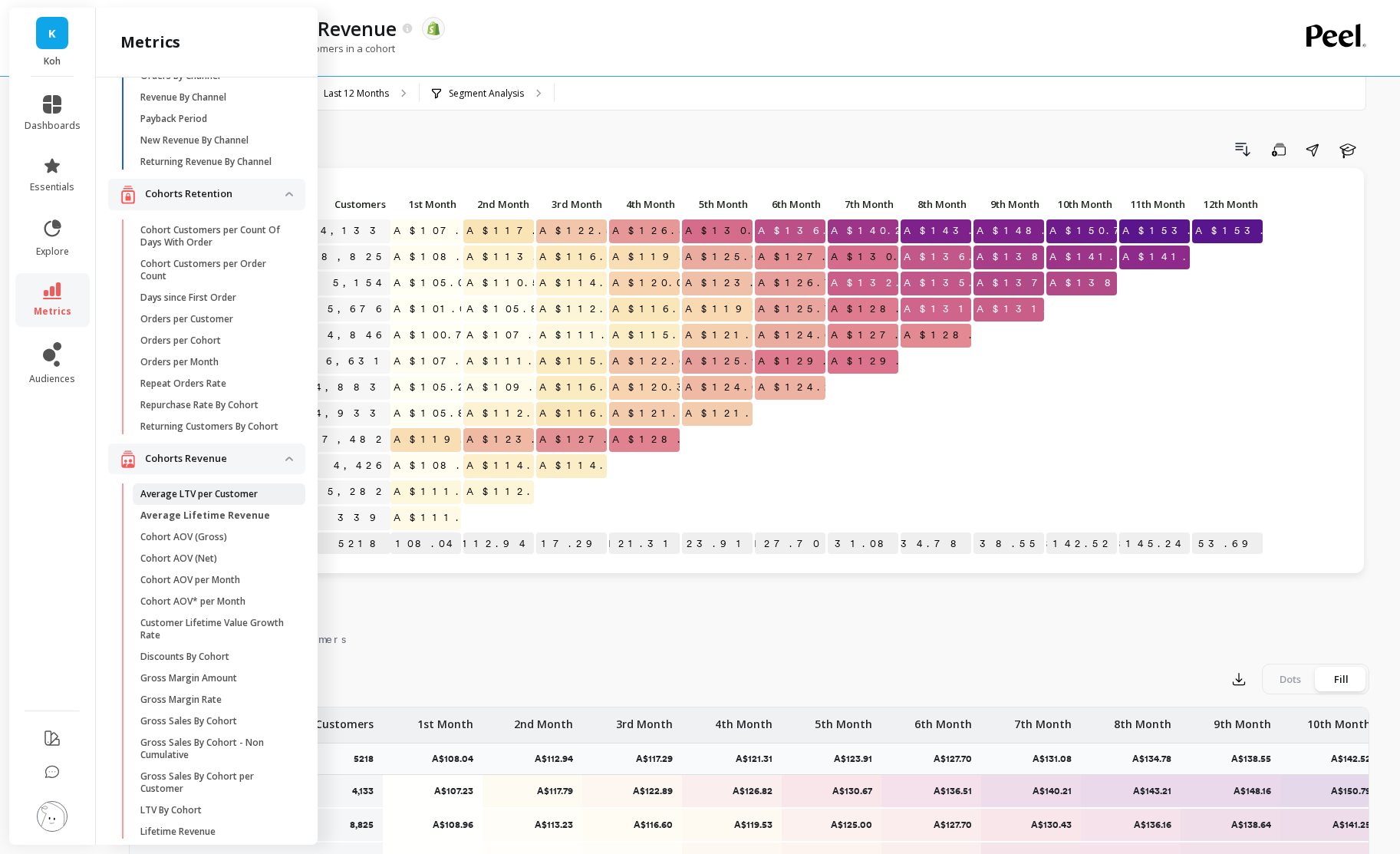
click at [233, 493] on p "Average LTV per Customer" at bounding box center [199, 493] width 118 height 12
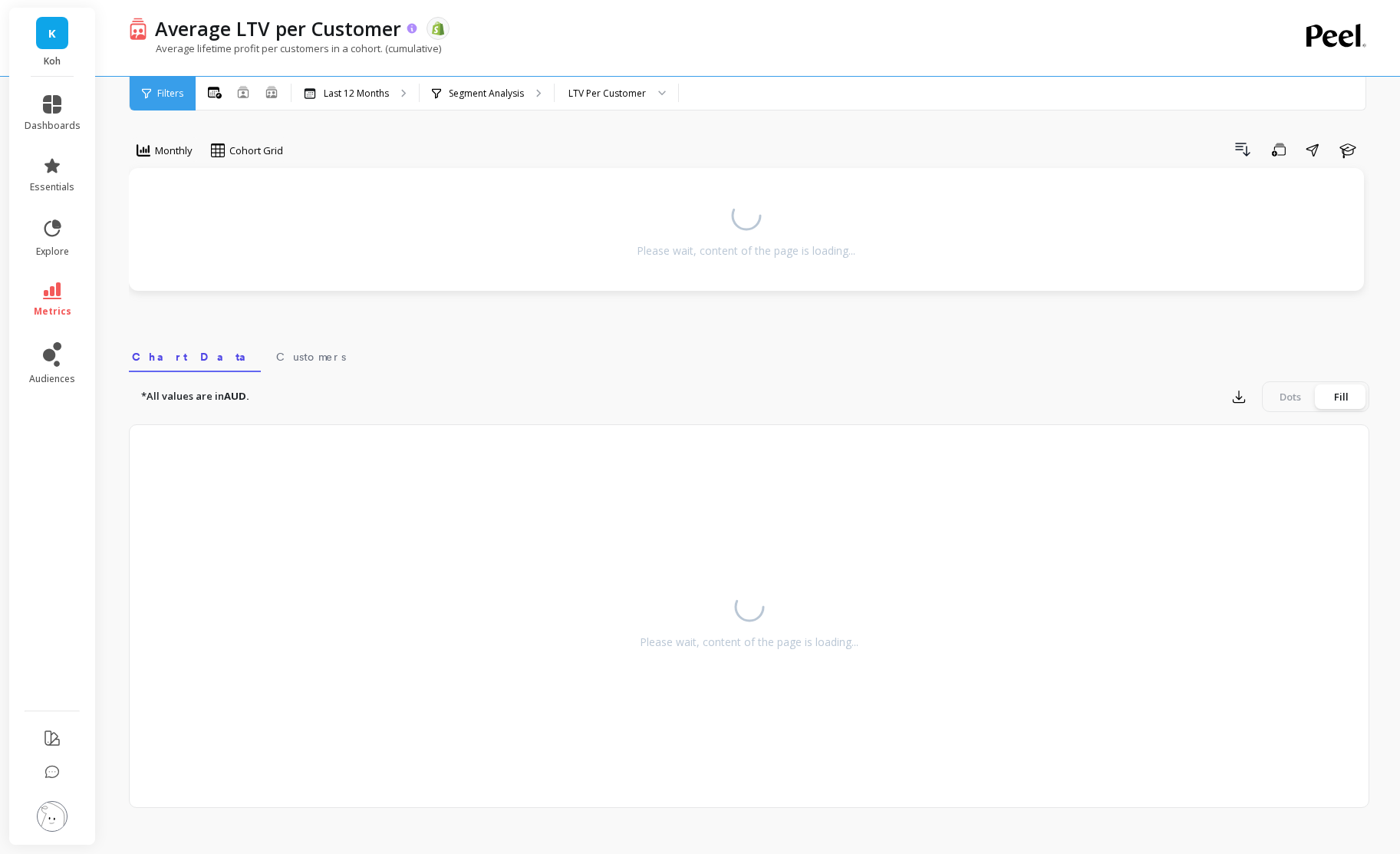
click at [411, 27] on icon at bounding box center [412, 28] width 10 height 10
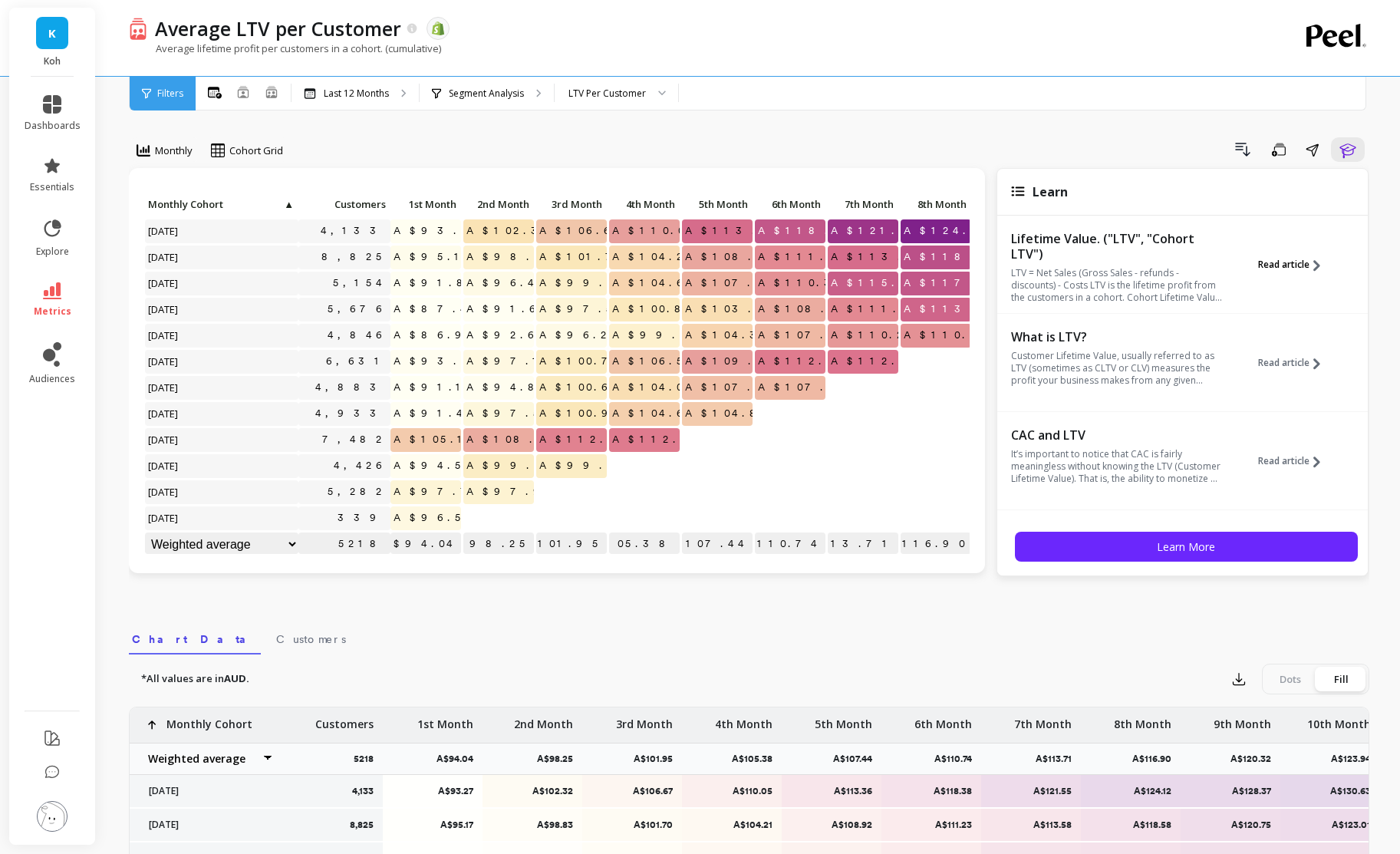
click at [1151, 265] on span "Read article" at bounding box center [1283, 264] width 51 height 12
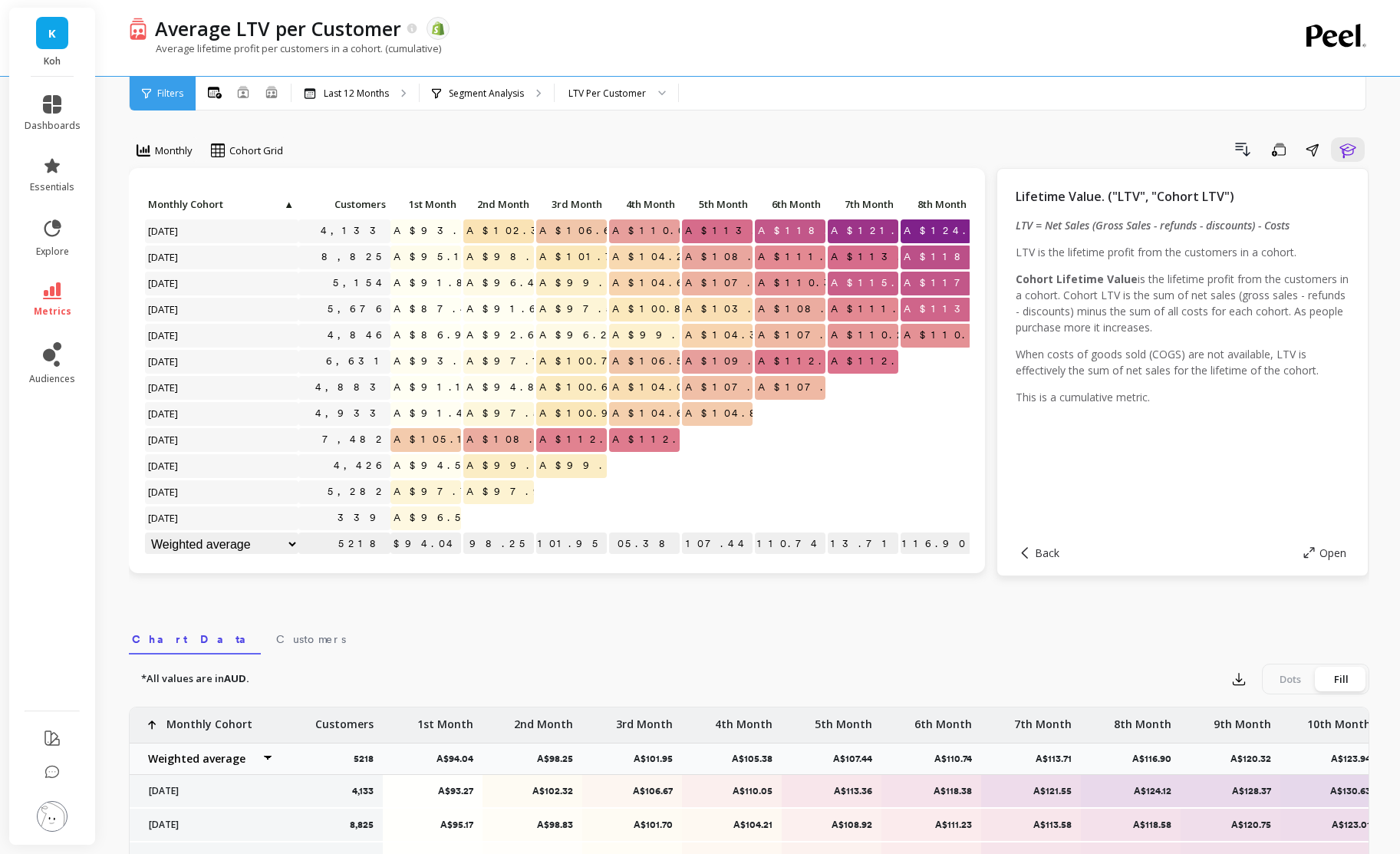
scroll to position [1, 0]
click at [1151, 156] on icon "button" at bounding box center [1348, 149] width 19 height 19
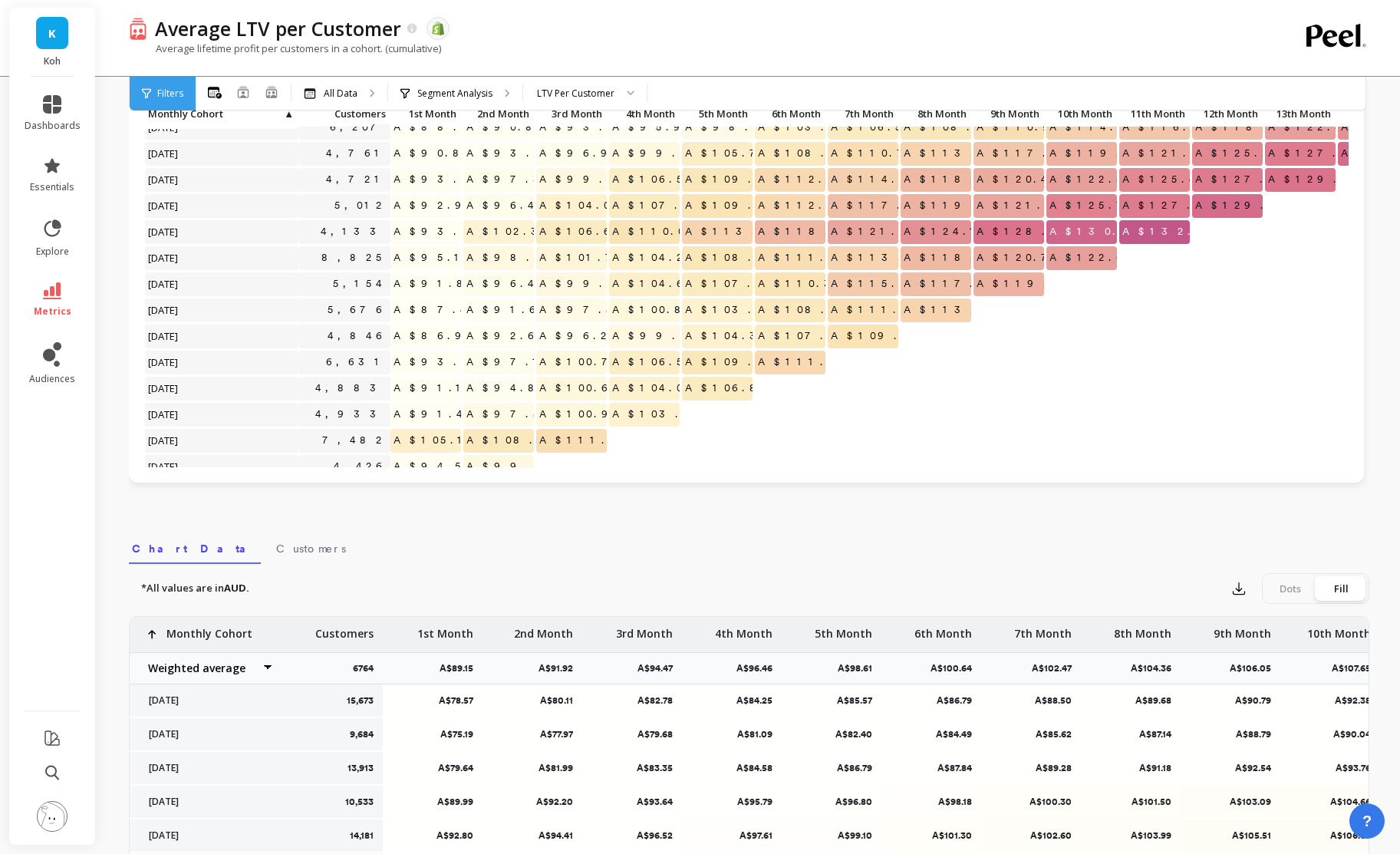
scroll to position [939, 0]
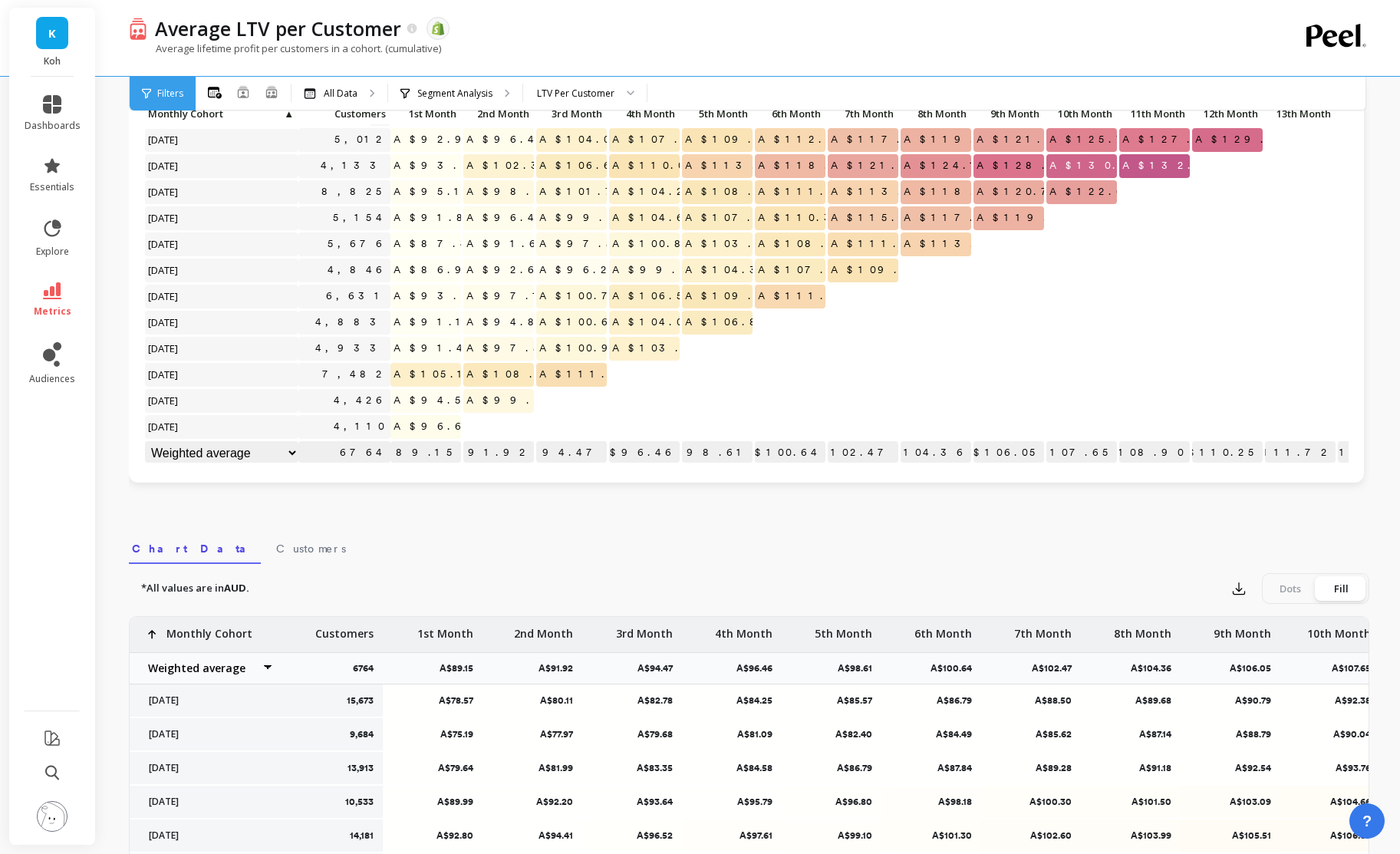
click at [438, 426] on span "A$96.66" at bounding box center [435, 426] width 89 height 23
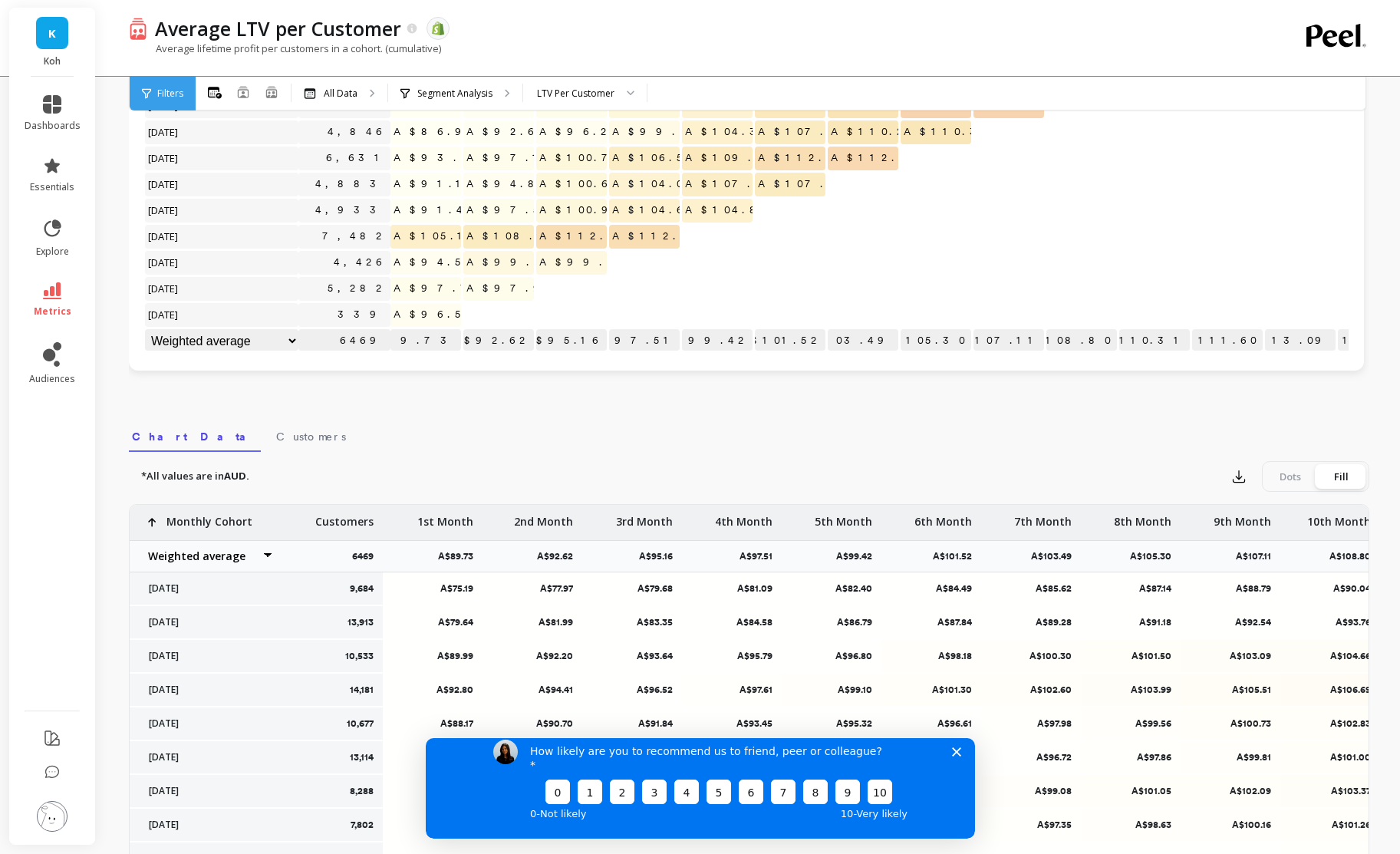
scroll to position [199, 0]
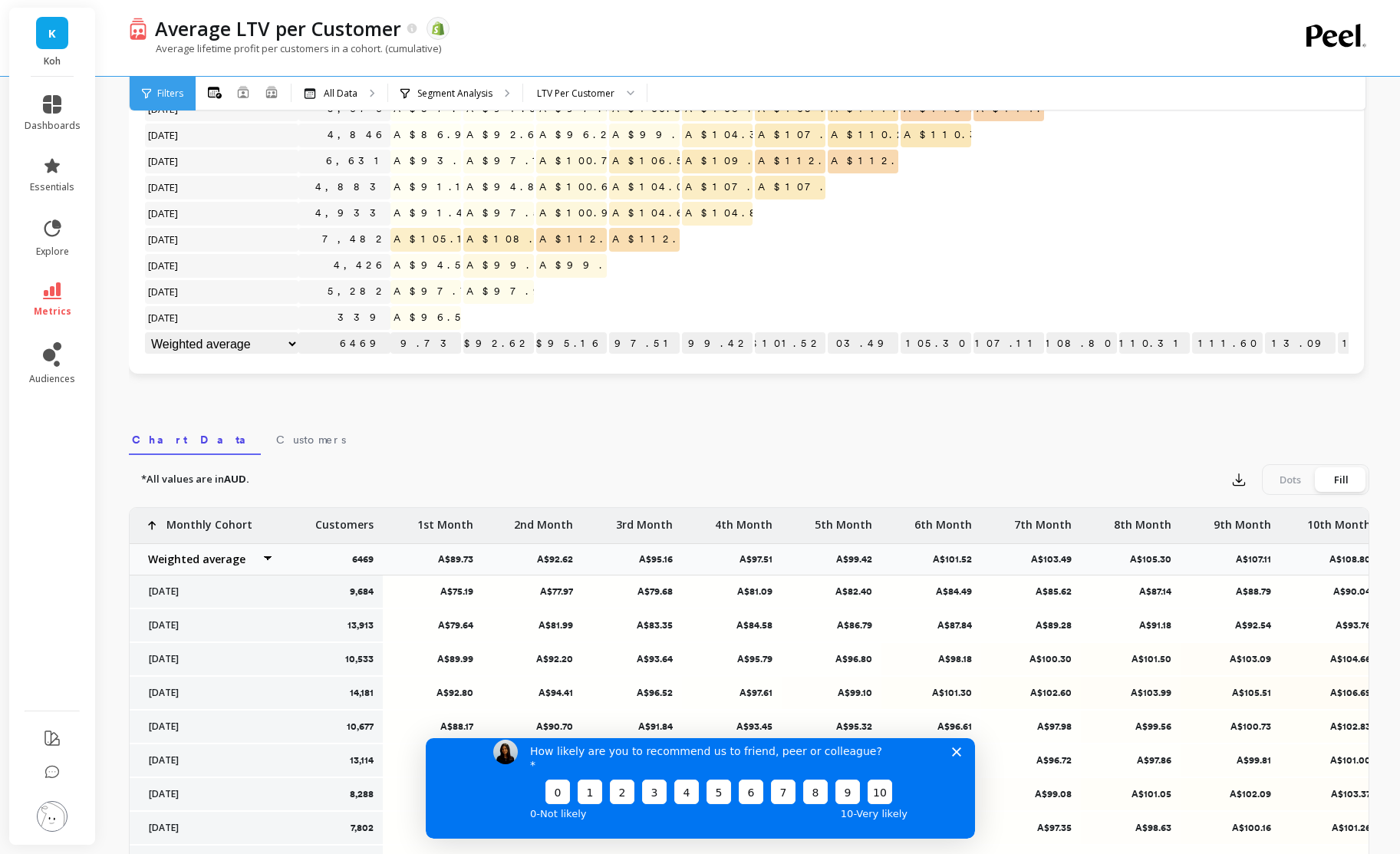
click at [958, 756] on icon "Close survey" at bounding box center [957, 751] width 9 height 9
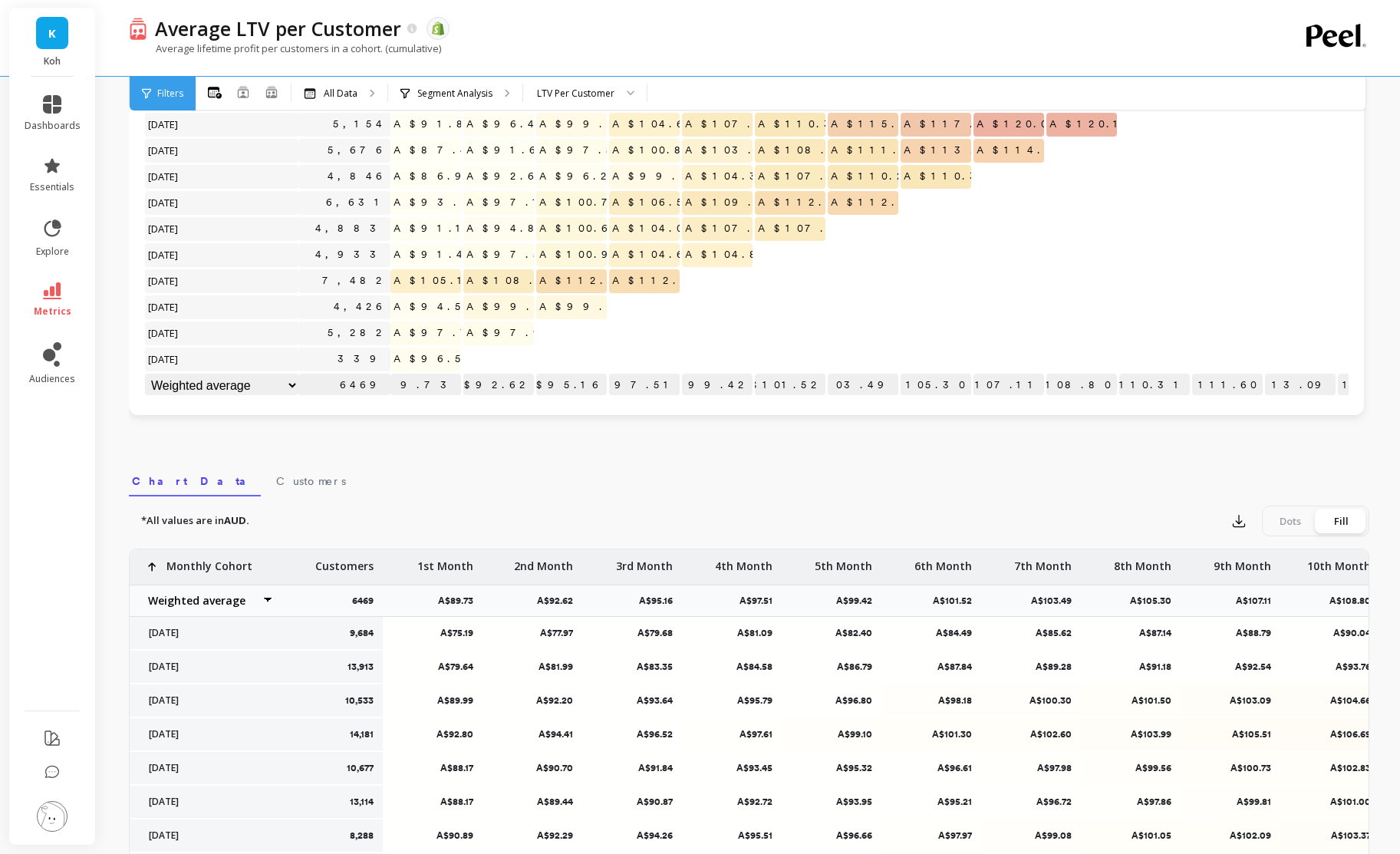
scroll to position [134, 0]
